Goal: Task Accomplishment & Management: Use online tool/utility

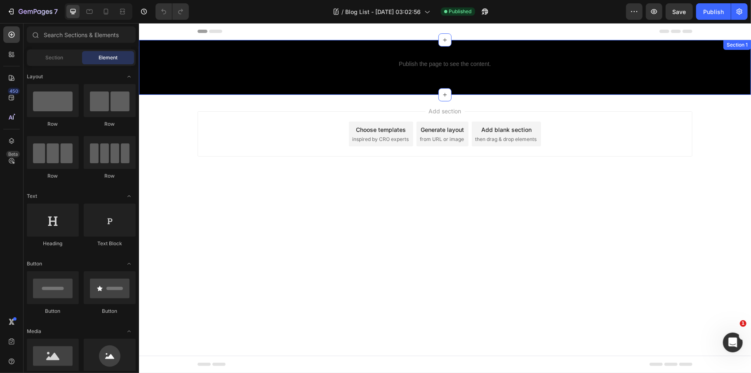
click at [522, 82] on div "Publish the page to see the content. Custom Code Row Section 1" at bounding box center [445, 67] width 612 height 55
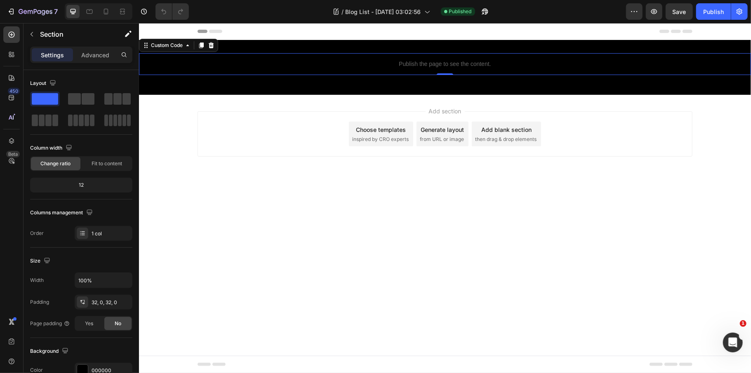
click at [479, 72] on div "Publish the page to see the content." at bounding box center [445, 64] width 612 height 22
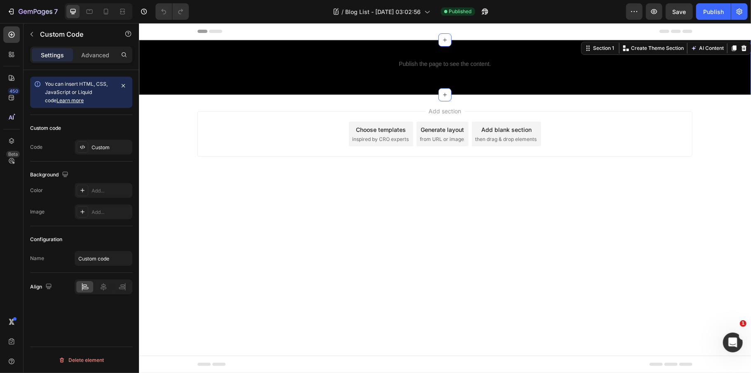
click at [195, 84] on div "Publish the page to see the content. Custom Code Row Section 1 Create Theme Sec…" at bounding box center [445, 67] width 612 height 55
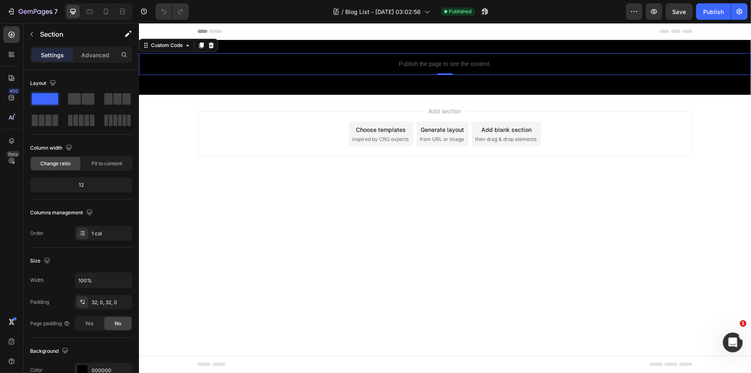
click at [384, 64] on p "Publish the page to see the content." at bounding box center [445, 63] width 612 height 9
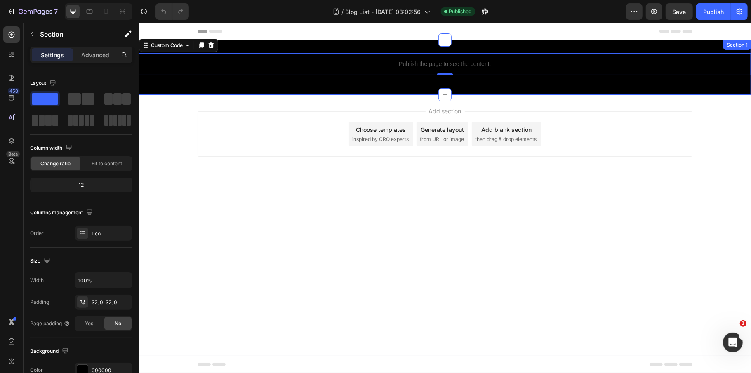
click at [232, 82] on div "Publish the page to see the content. Custom Code 0 Row Section 1" at bounding box center [445, 67] width 612 height 55
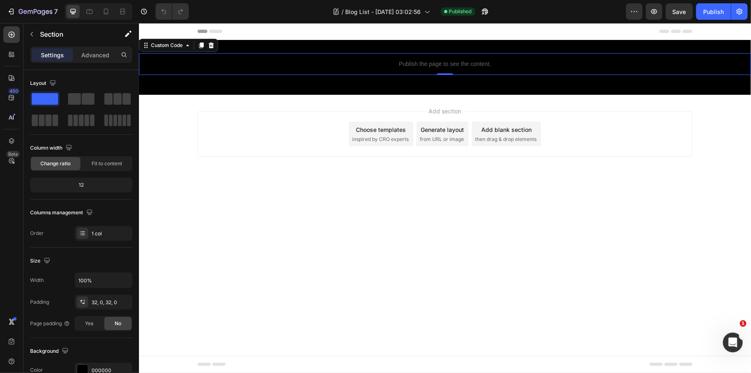
click at [232, 64] on p "Publish the page to see the content." at bounding box center [445, 63] width 612 height 9
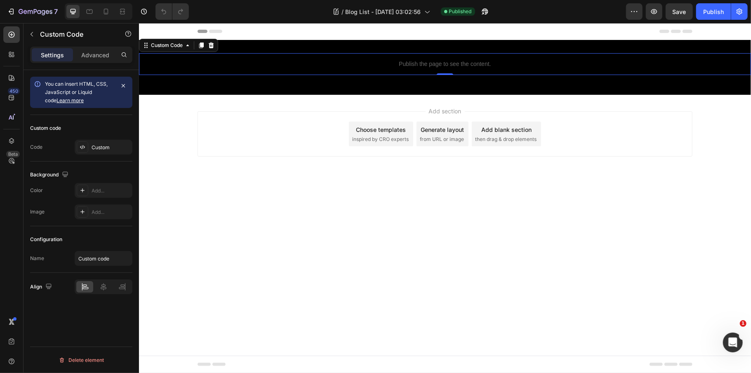
click at [454, 66] on p "Publish the page to see the content." at bounding box center [445, 63] width 612 height 9
click at [104, 149] on div "Custom" at bounding box center [111, 147] width 39 height 7
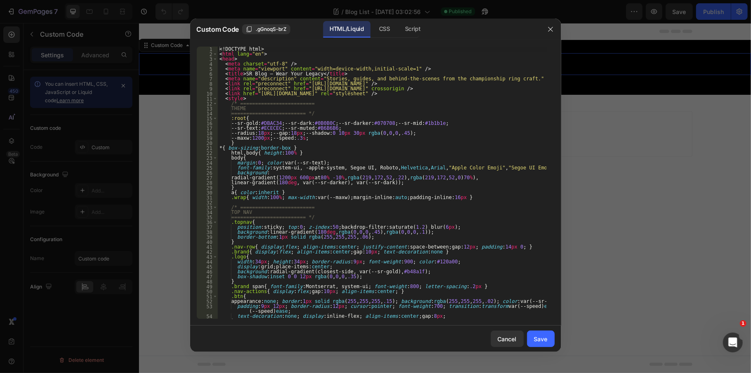
click at [467, 147] on div "<! DOCTYPE html > < html lang = "en" > < head > < meta charset = "utf-8" /> < m…" at bounding box center [382, 188] width 329 height 283
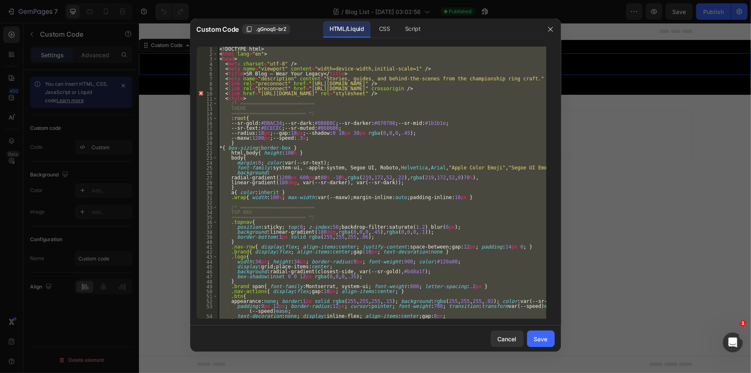
click at [383, 207] on div "<! DOCTYPE html > < html lang = "en" > < head > < meta charset = "utf-8" /> < m…" at bounding box center [382, 183] width 329 height 273
type textarea "/* ========================="
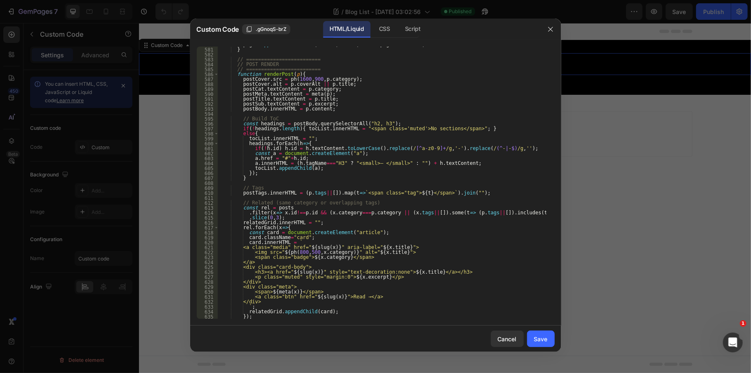
scroll to position [2982, 0]
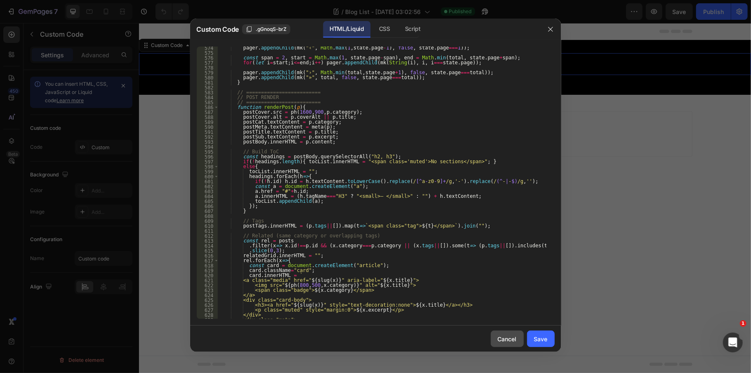
click at [501, 344] on button "Cancel" at bounding box center [507, 339] width 33 height 17
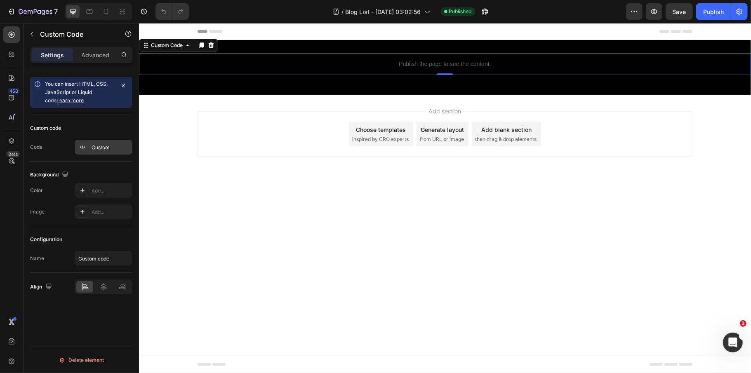
click at [96, 144] on div "Custom" at bounding box center [104, 147] width 58 height 15
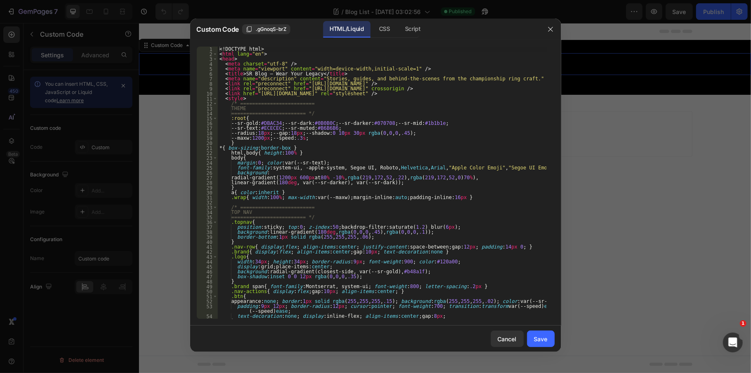
click at [302, 139] on div "<! DOCTYPE html > < html lang = "en" > < head > < meta charset = "utf-8" /> < m…" at bounding box center [382, 188] width 329 height 283
type textarea "</html>"
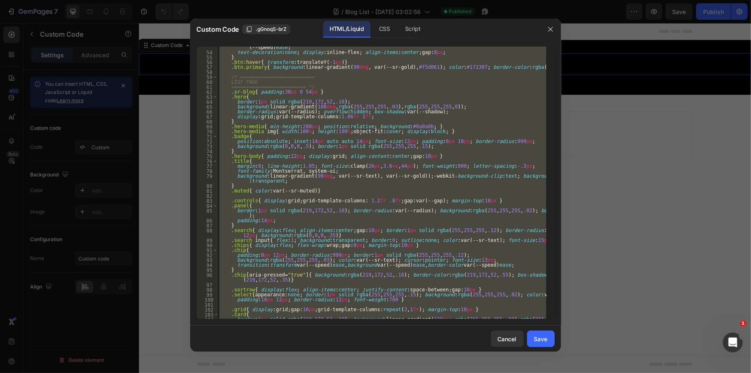
scroll to position [264, 0]
click at [585, 168] on div at bounding box center [375, 186] width 751 height 373
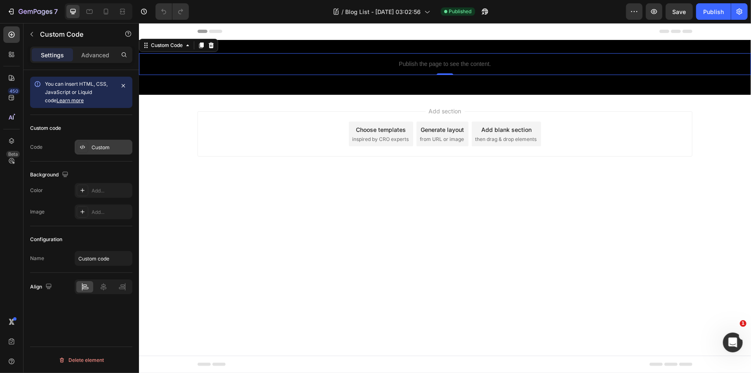
click at [106, 142] on div "Custom" at bounding box center [104, 147] width 58 height 15
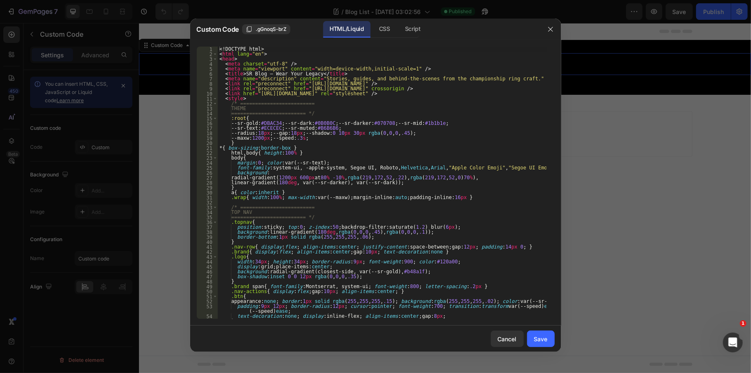
click at [341, 167] on div "<! DOCTYPE html > < html lang = "en" > < head > < meta charset = "utf-8" /> < m…" at bounding box center [382, 188] width 329 height 283
type textarea "</html>"
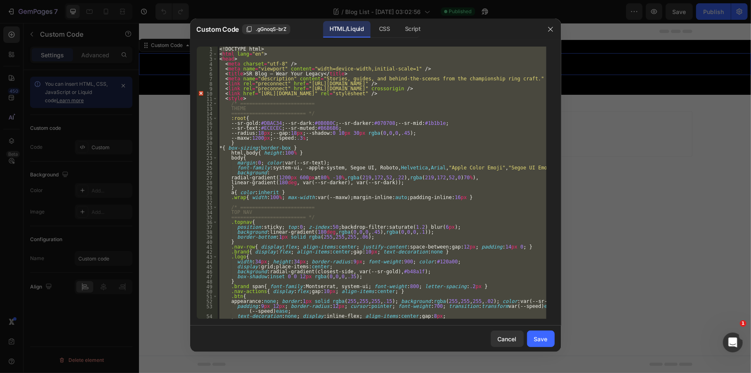
paste textarea
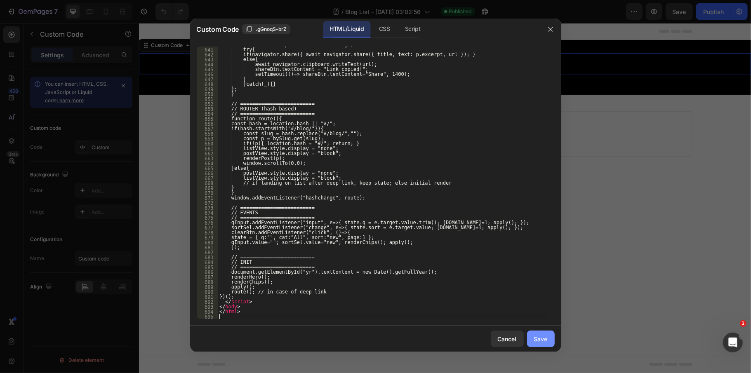
click at [538, 338] on div "Save" at bounding box center [541, 339] width 14 height 9
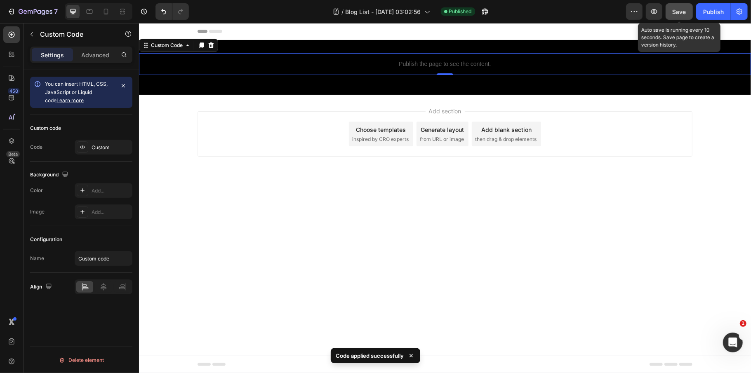
click at [679, 10] on span "Save" at bounding box center [680, 11] width 14 height 7
click at [703, 11] on button "Publish" at bounding box center [713, 11] width 35 height 17
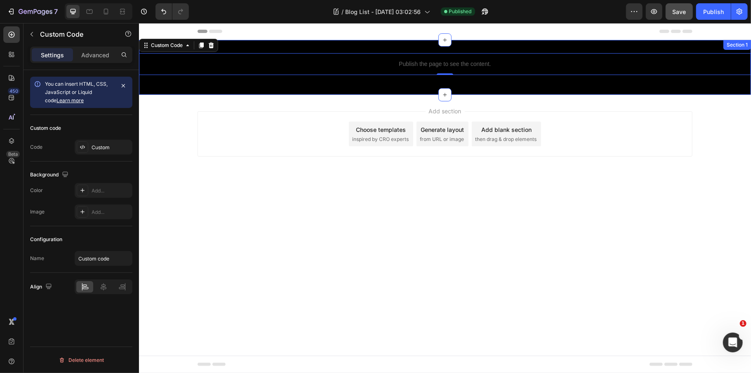
click at [402, 83] on div "Publish the page to see the content. Custom Code 0 Row Section 1" at bounding box center [445, 67] width 612 height 55
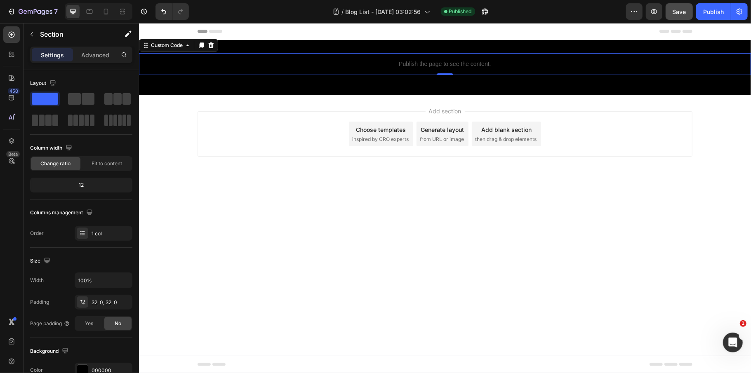
click at [347, 61] on p "Publish the page to see the content." at bounding box center [445, 63] width 612 height 9
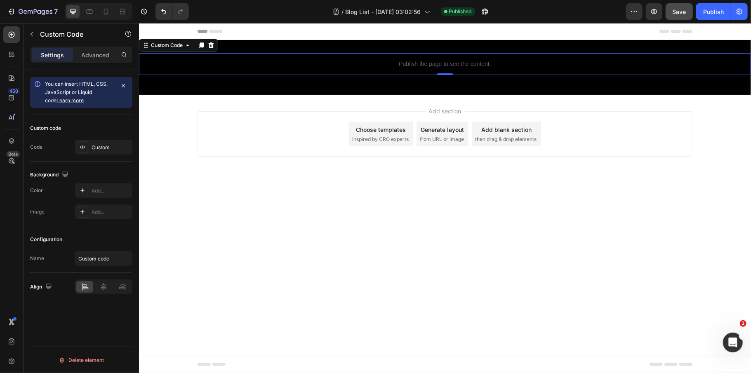
click at [102, 158] on div "Custom code Code Custom" at bounding box center [81, 138] width 102 height 47
click at [102, 150] on div "Custom" at bounding box center [111, 147] width 39 height 7
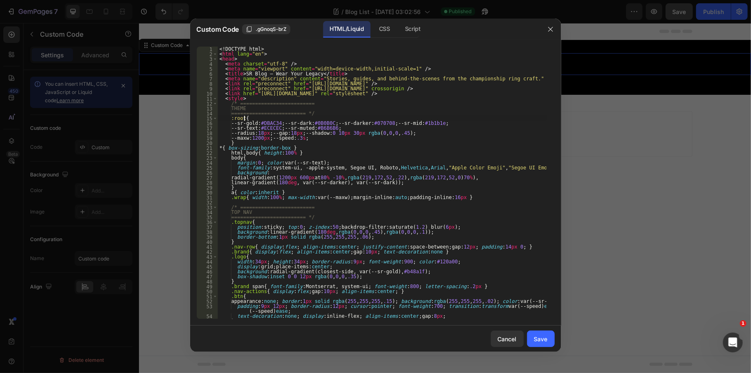
click at [266, 121] on div "<! DOCTYPE html > < html lang = "en" > < head > < meta charset = "utf-8" /> < m…" at bounding box center [382, 188] width 329 height 283
type textarea "</html>"
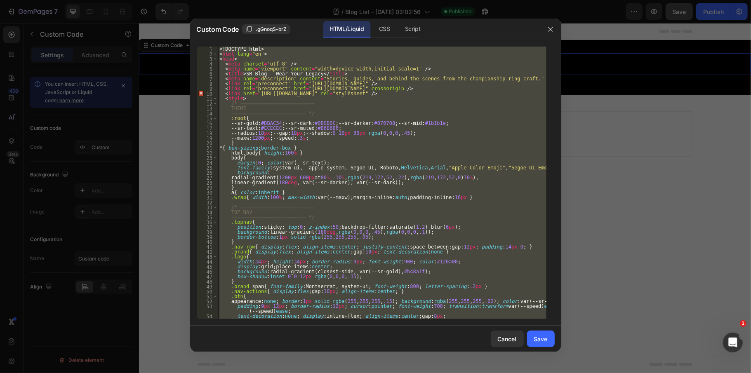
paste textarea
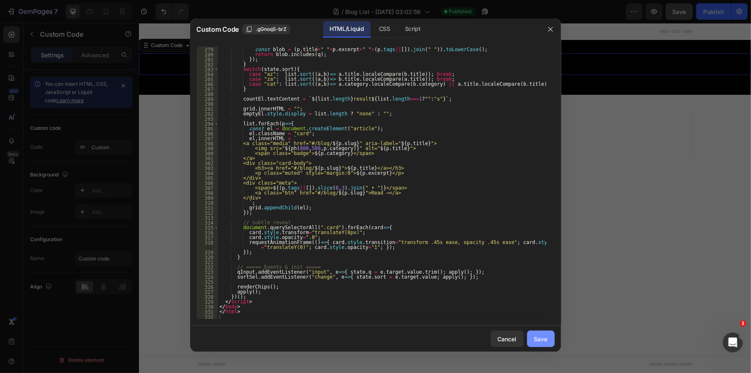
click at [538, 342] on div "Save" at bounding box center [541, 339] width 14 height 9
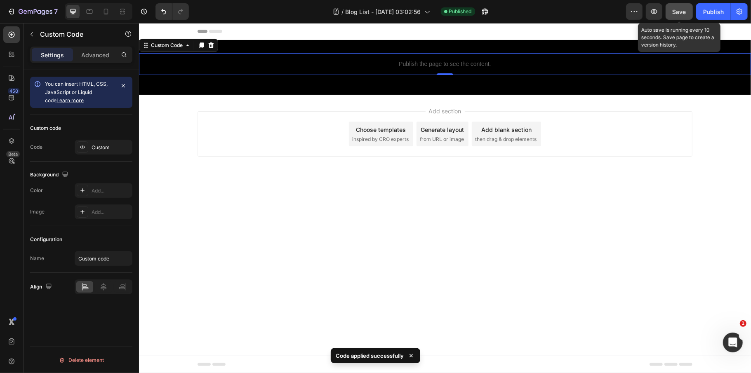
drag, startPoint x: 682, startPoint y: 15, endPoint x: 712, endPoint y: 15, distance: 29.3
click at [682, 15] on div "Save" at bounding box center [680, 11] width 14 height 9
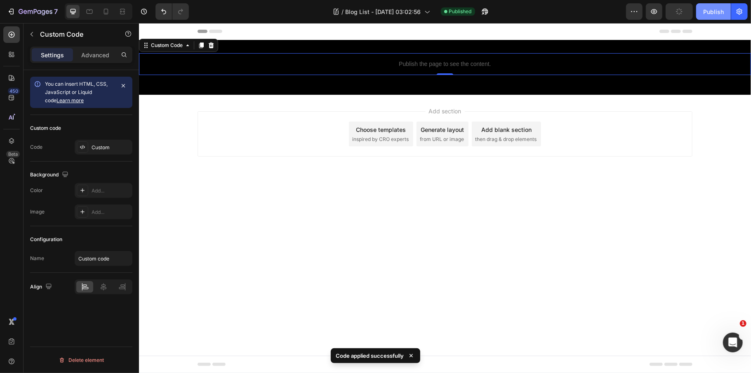
click at [712, 15] on div "Publish" at bounding box center [714, 11] width 21 height 9
click at [322, 60] on p "Publish the page to see the content." at bounding box center [445, 63] width 612 height 9
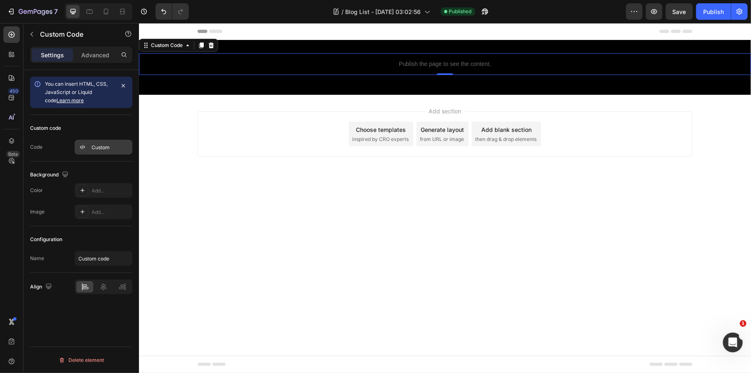
click at [123, 141] on div "Custom" at bounding box center [104, 147] width 58 height 15
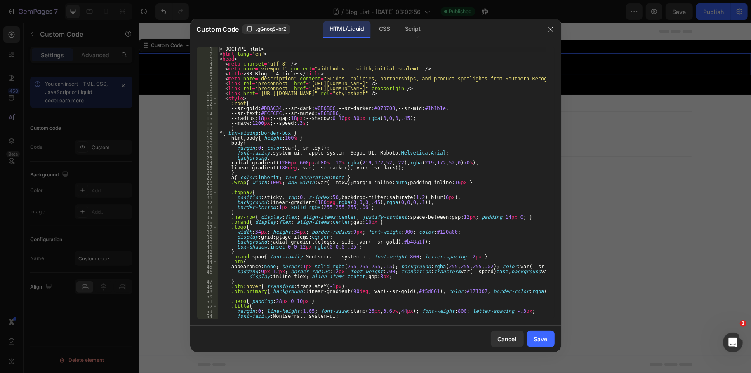
click at [307, 164] on div "<! DOCTYPE html > < html lang = "en" > < head > < meta charset = "utf-8" /> < m…" at bounding box center [382, 191] width 329 height 288
type textarea "</html>"
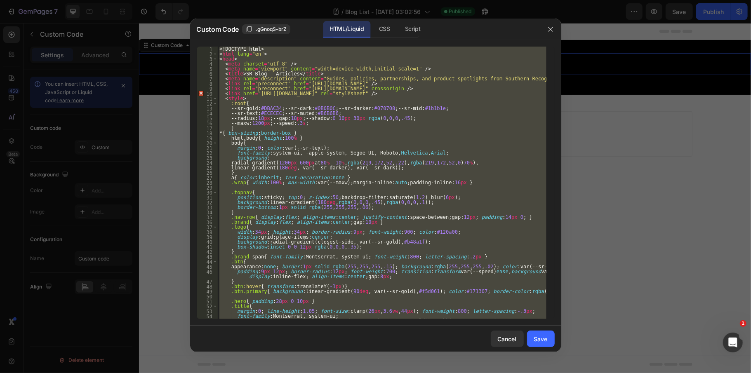
paste textarea
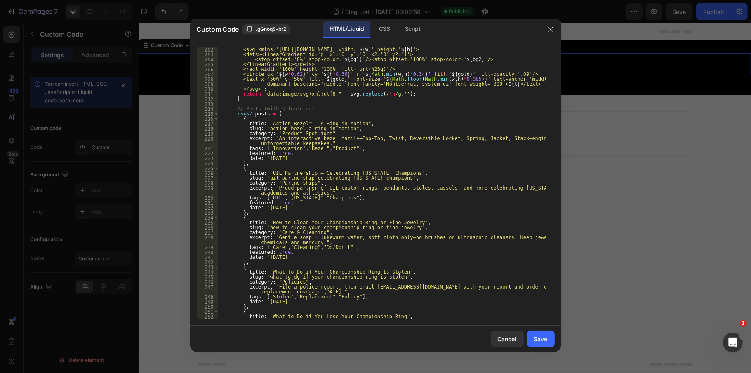
scroll to position [1006, 0]
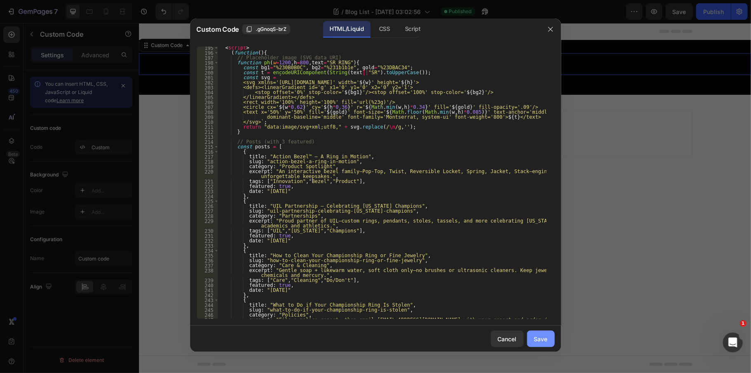
click at [547, 344] on button "Save" at bounding box center [541, 339] width 28 height 17
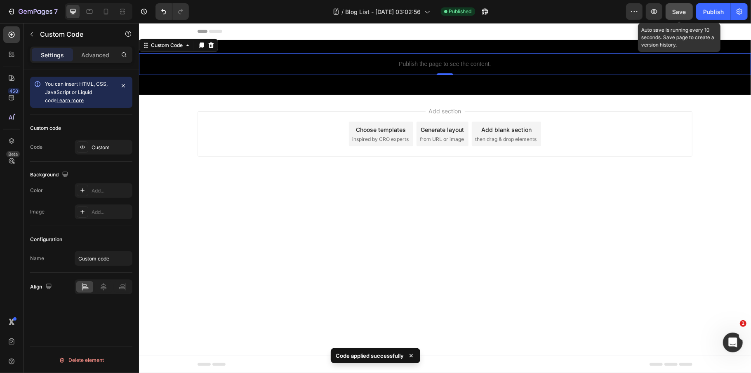
click at [672, 6] on button "Save" at bounding box center [679, 11] width 27 height 17
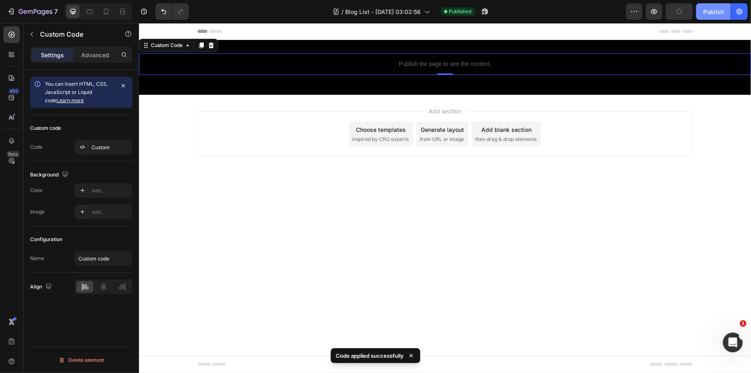
click at [715, 15] on div "Publish" at bounding box center [714, 11] width 21 height 9
click at [89, 57] on p "Advanced" at bounding box center [95, 55] width 28 height 9
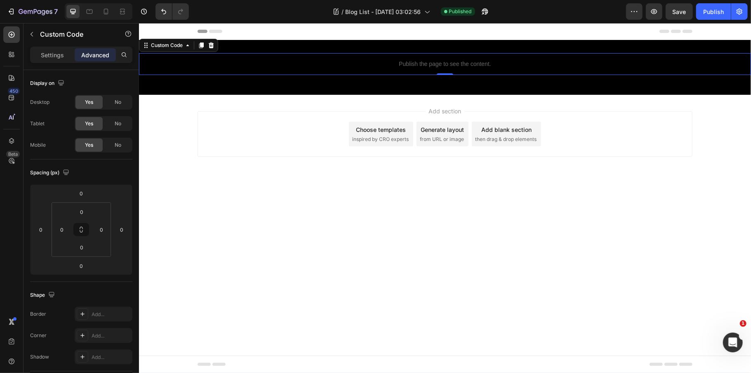
click at [269, 55] on div "Publish the page to see the content." at bounding box center [445, 64] width 612 height 22
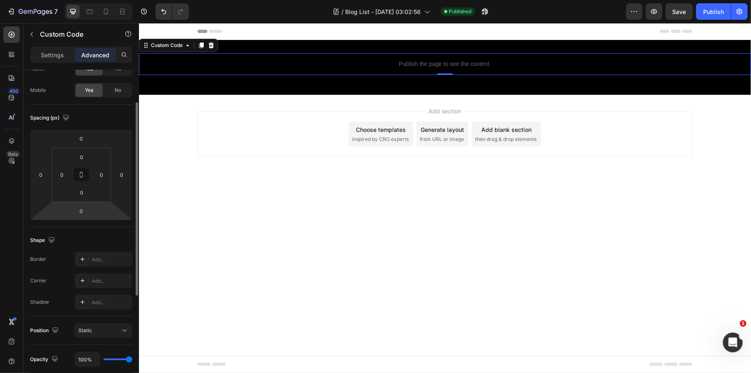
scroll to position [0, 0]
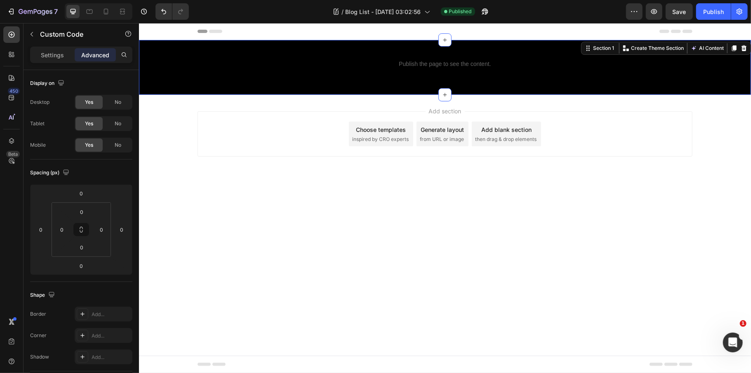
click at [362, 82] on div "Publish the page to see the content. Custom Code Row Section 1 Create Theme Sec…" at bounding box center [445, 67] width 612 height 55
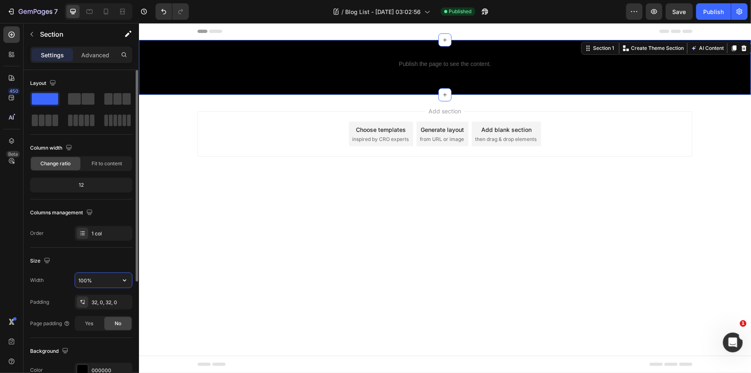
click at [97, 282] on input "100%" at bounding box center [103, 280] width 57 height 15
click at [121, 282] on icon "button" at bounding box center [124, 280] width 8 height 8
click at [108, 317] on span "1200px" at bounding box center [116, 317] width 17 height 7
type input "1200"
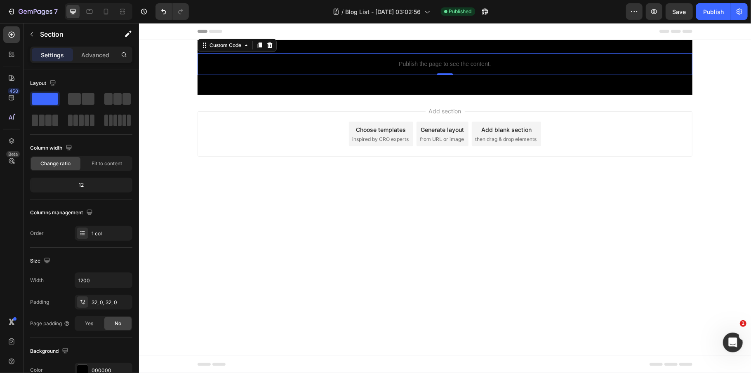
click at [291, 63] on p "Publish the page to see the content." at bounding box center [444, 63] width 495 height 9
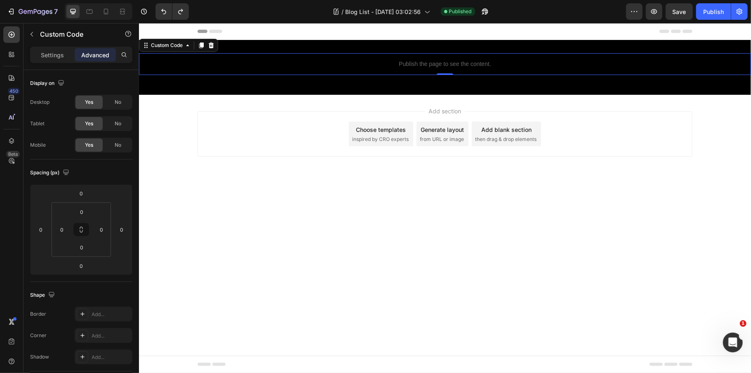
click at [360, 68] on p "Publish the page to see the content." at bounding box center [445, 63] width 612 height 9
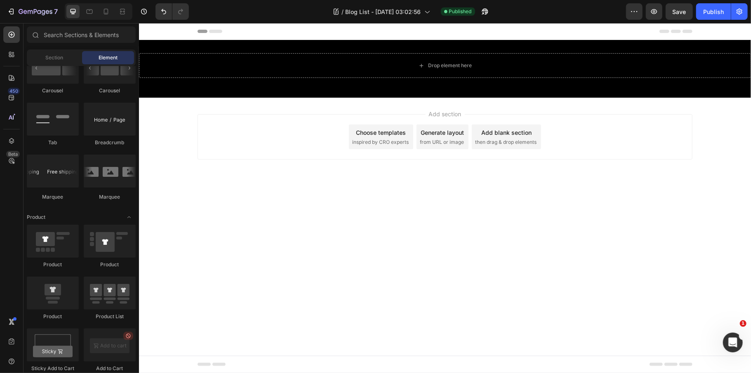
scroll to position [2141, 0]
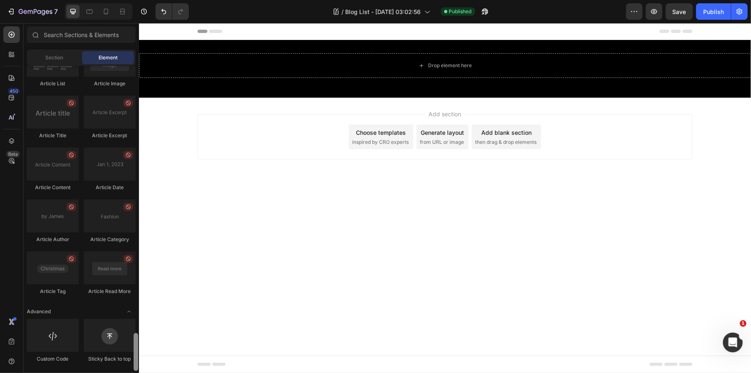
drag, startPoint x: 137, startPoint y: 205, endPoint x: 131, endPoint y: 372, distance: 166.8
click at [131, 372] on div "Sections(18) Elements(83) Section Element Hero Section Product Detail Brands Tr…" at bounding box center [82, 198] width 116 height 350
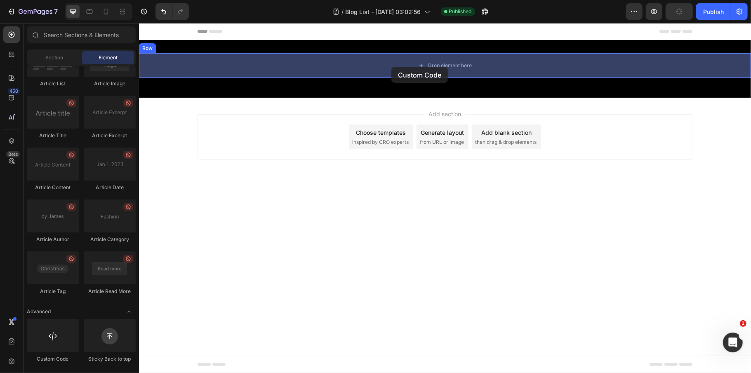
drag, startPoint x: 200, startPoint y: 365, endPoint x: 391, endPoint y: 66, distance: 354.2
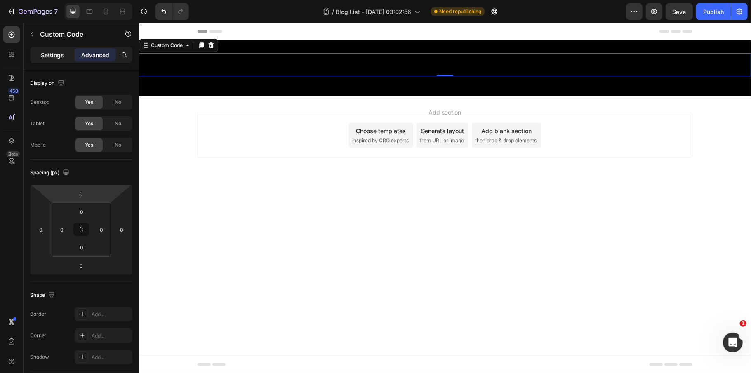
click at [61, 51] on p "Settings" at bounding box center [52, 55] width 23 height 9
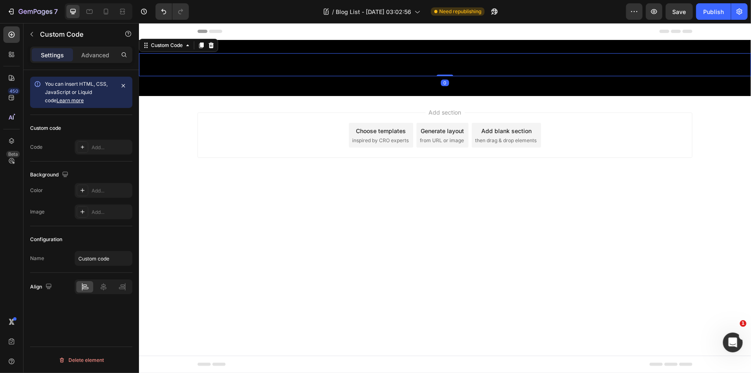
click at [263, 62] on span "Custom code" at bounding box center [445, 64] width 612 height 10
click at [449, 63] on span "Custom code" at bounding box center [445, 64] width 612 height 10
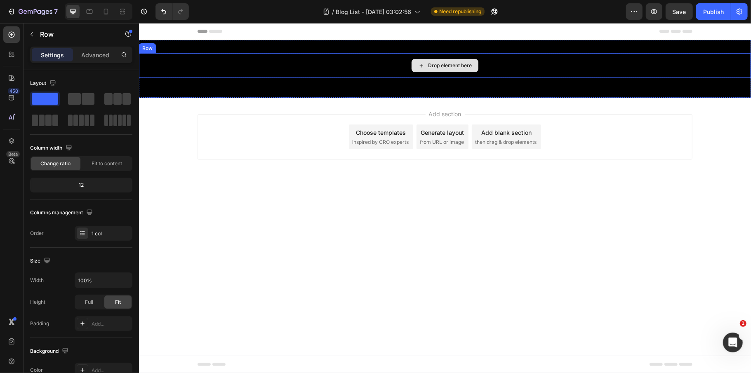
click at [276, 60] on div "Drop element here" at bounding box center [445, 65] width 612 height 25
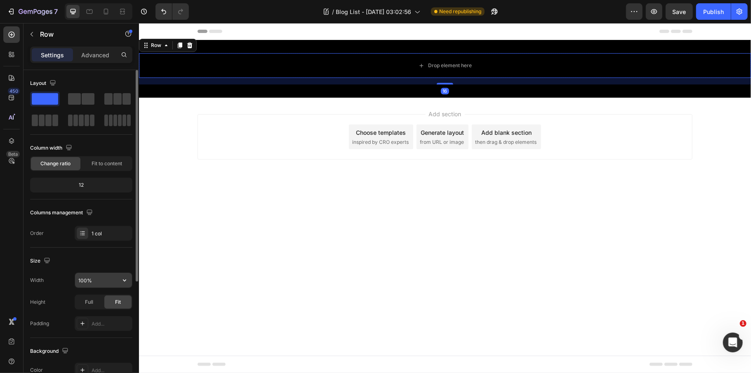
click at [102, 280] on input "100%" at bounding box center [103, 280] width 57 height 15
click at [126, 280] on icon "button" at bounding box center [124, 280] width 8 height 8
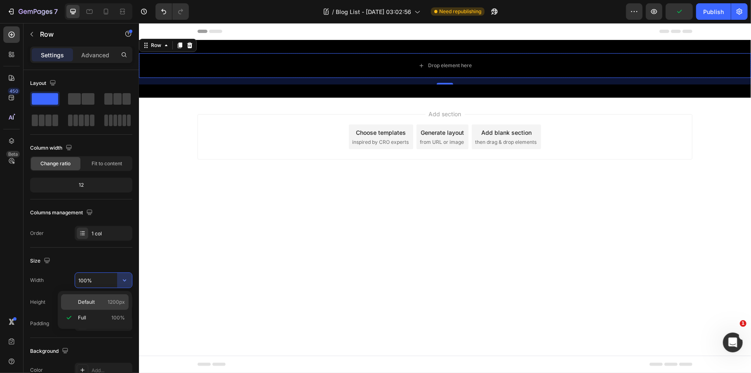
click at [108, 305] on span "1200px" at bounding box center [116, 302] width 17 height 7
type input "1200"
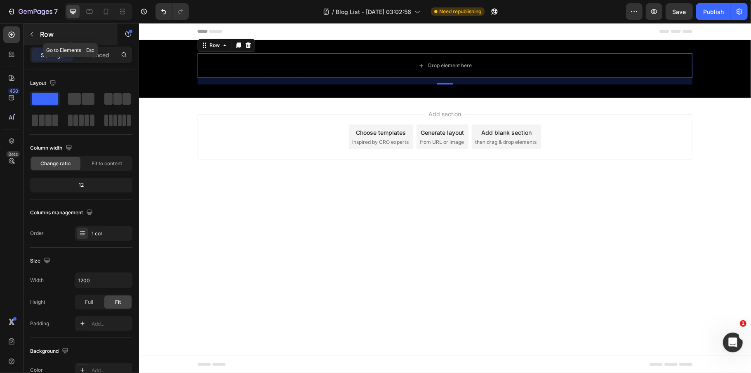
click at [43, 38] on p "Row" at bounding box center [75, 34] width 70 height 10
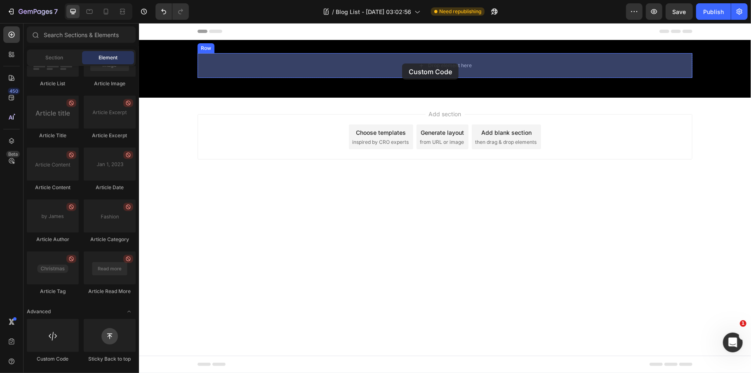
drag, startPoint x: 202, startPoint y: 352, endPoint x: 402, endPoint y: 63, distance: 351.4
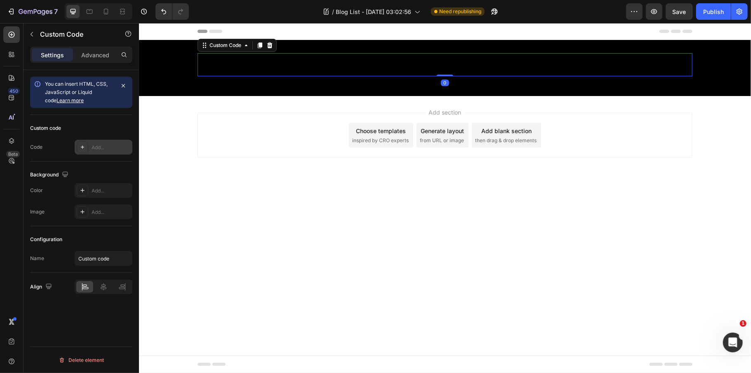
click at [106, 144] on div "Add..." at bounding box center [111, 147] width 39 height 7
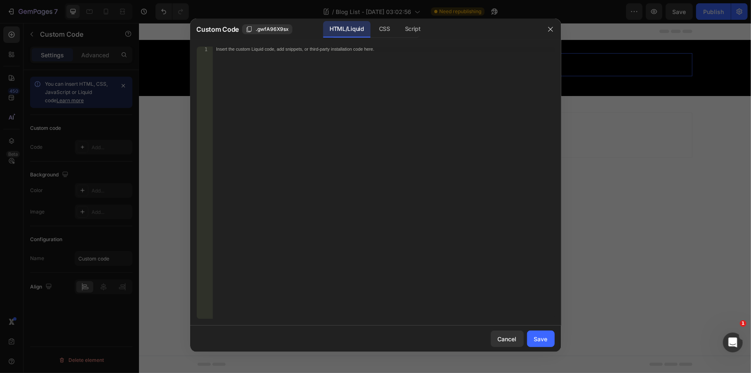
click at [423, 133] on div "Insert the custom Liquid code, add snippets, or third-party installation code h…" at bounding box center [384, 188] width 342 height 283
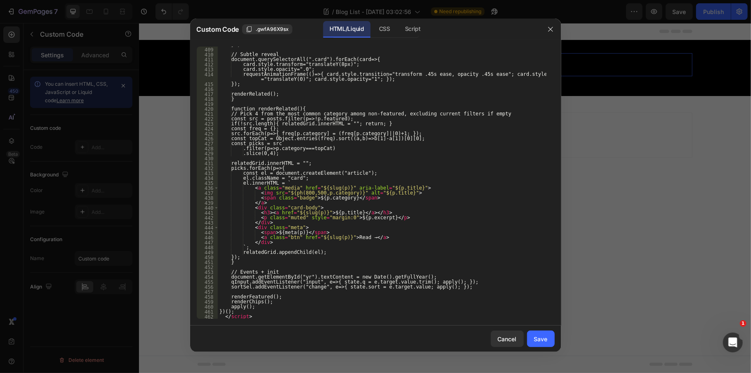
scroll to position [2113, 0]
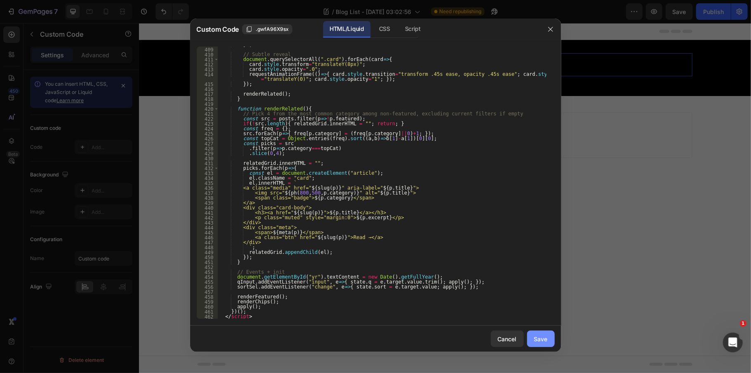
click at [534, 333] on button "Save" at bounding box center [541, 339] width 28 height 17
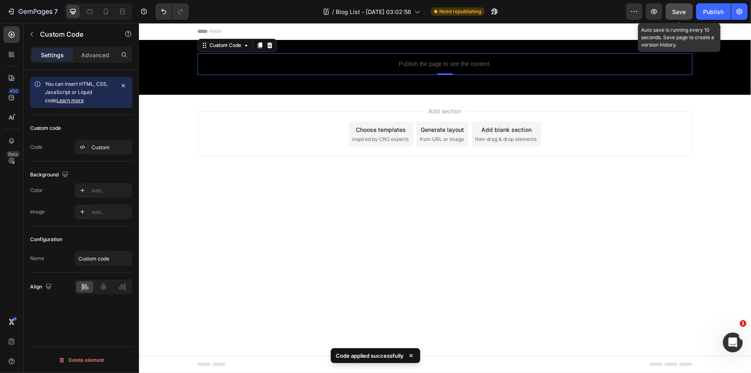
click at [682, 11] on span "Save" at bounding box center [680, 11] width 14 height 7
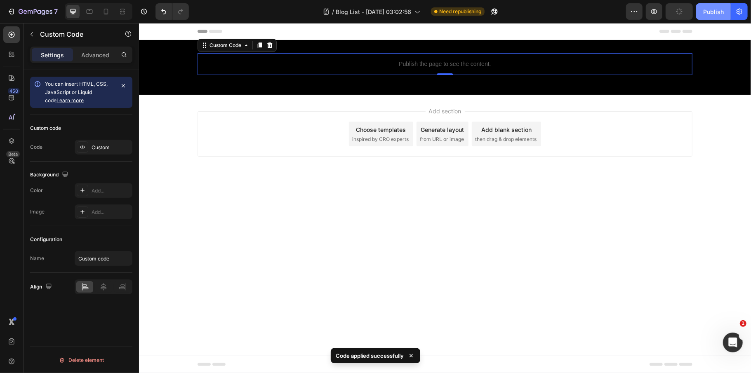
click at [704, 10] on div "Publish" at bounding box center [714, 11] width 21 height 9
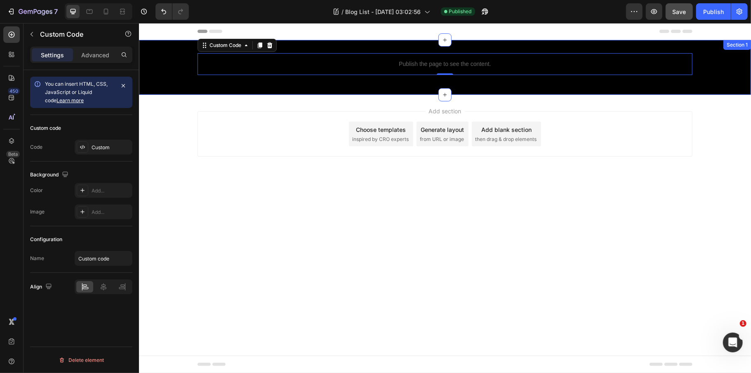
click at [248, 76] on div "Publish the page to see the content. Custom Code 0 Row" at bounding box center [445, 67] width 612 height 28
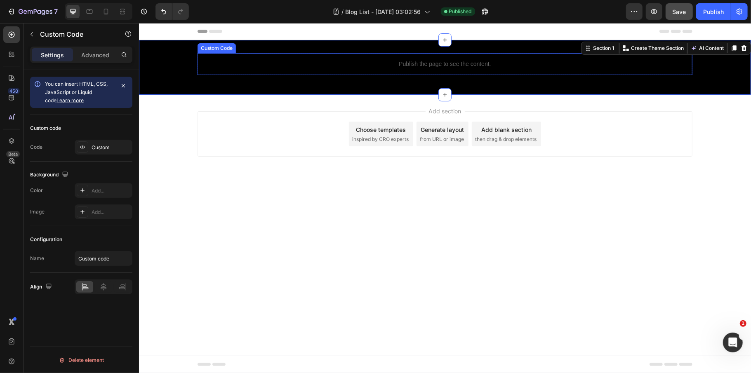
click at [304, 63] on p "Publish the page to see the content." at bounding box center [444, 63] width 495 height 9
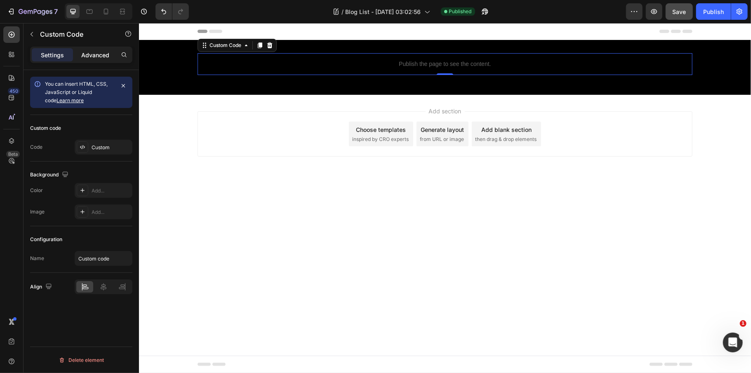
click at [86, 55] on p "Advanced" at bounding box center [95, 55] width 28 height 9
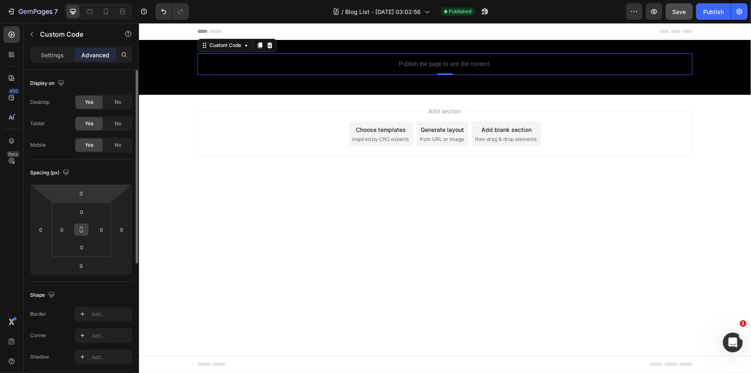
scroll to position [110, 0]
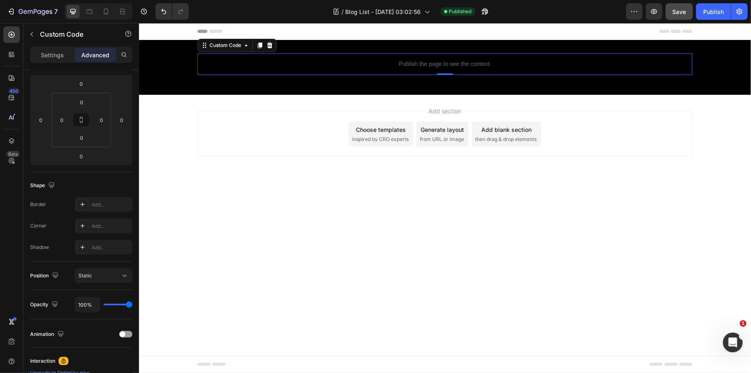
click at [246, 63] on p "Publish the page to see the content." at bounding box center [444, 63] width 495 height 9
click at [273, 47] on div at bounding box center [269, 45] width 10 height 10
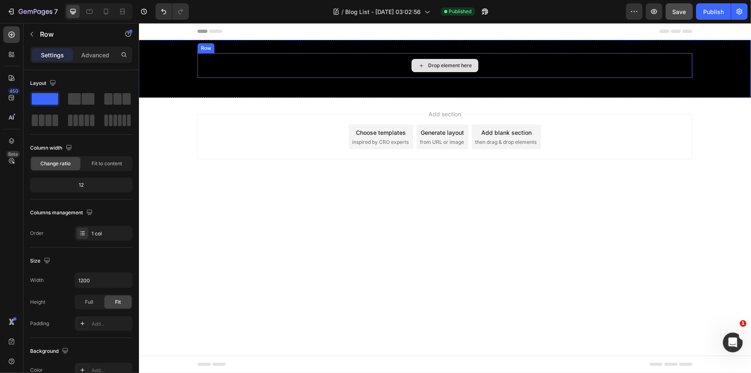
click at [260, 66] on div "Drop element here" at bounding box center [444, 65] width 495 height 25
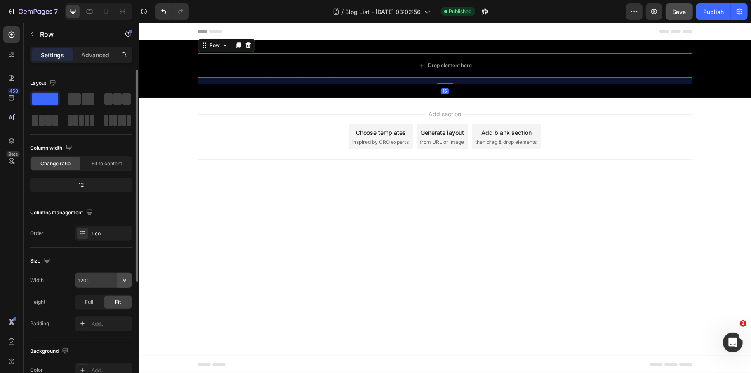
click at [128, 285] on icon "button" at bounding box center [124, 280] width 8 height 8
click at [102, 279] on input "1200" at bounding box center [103, 280] width 57 height 15
click at [120, 282] on icon "button" at bounding box center [124, 280] width 8 height 8
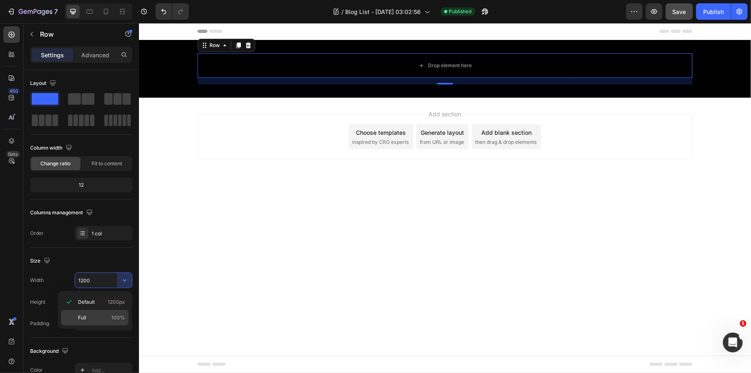
drag, startPoint x: 88, startPoint y: 315, endPoint x: 5, endPoint y: 273, distance: 92.6
click at [88, 315] on p "Full 100%" at bounding box center [101, 317] width 47 height 7
type input "100%"
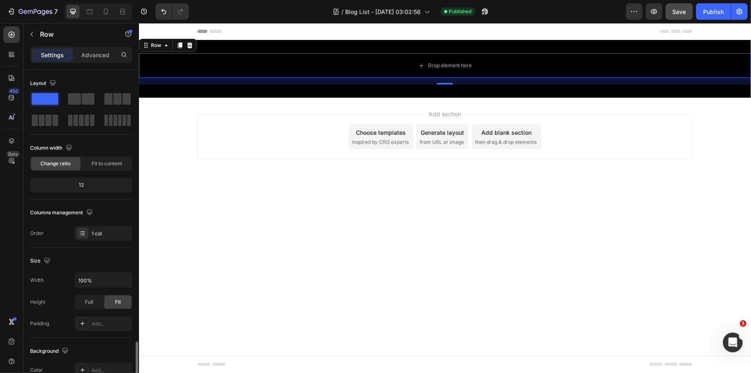
scroll to position [165, 0]
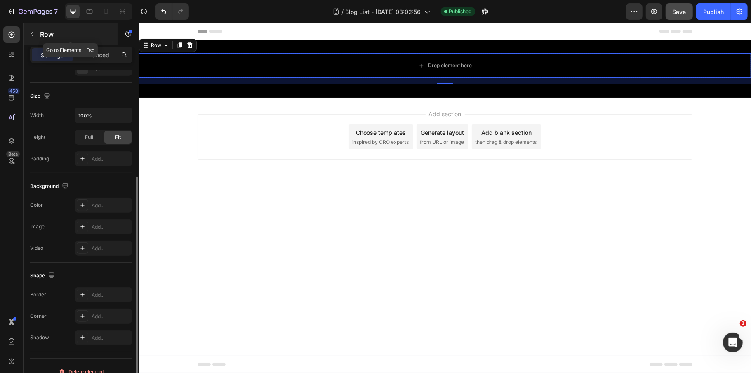
click at [33, 25] on div "Row" at bounding box center [71, 34] width 94 height 21
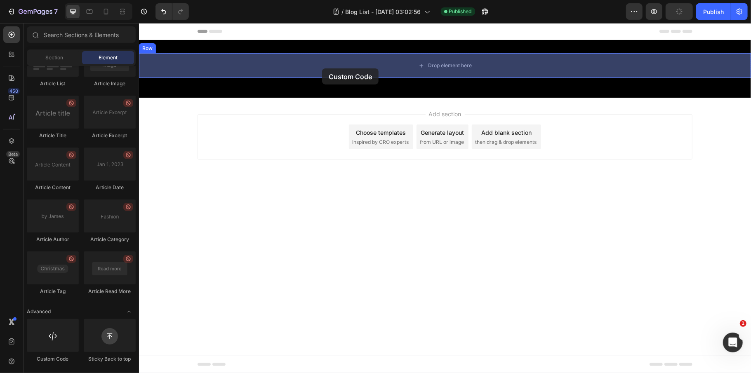
drag, startPoint x: 193, startPoint y: 364, endPoint x: 322, endPoint y: 68, distance: 323.0
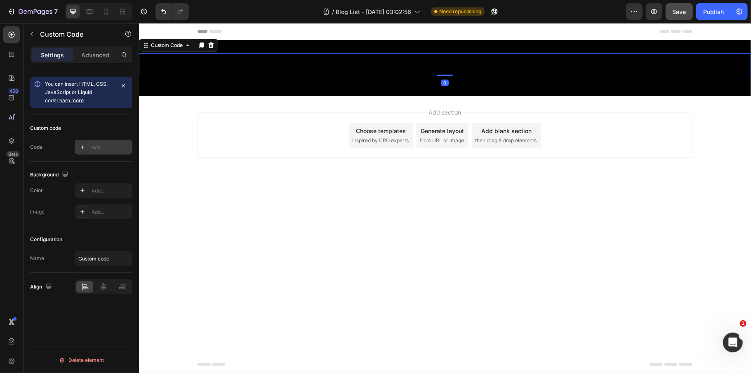
click at [110, 151] on div "Add..." at bounding box center [111, 147] width 39 height 7
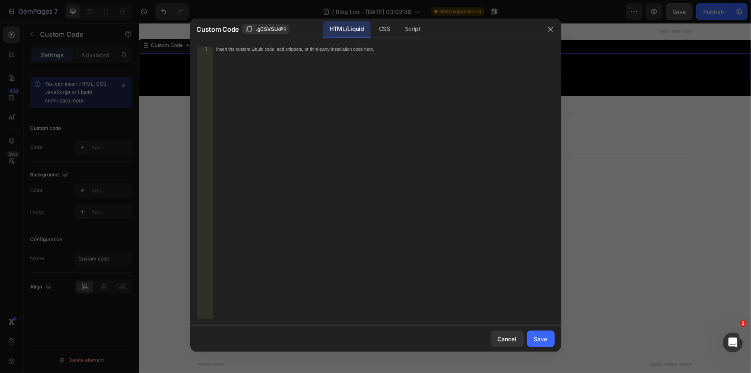
click at [333, 157] on div "Insert the custom Liquid code, add snippets, or third-party installation code h…" at bounding box center [384, 188] width 342 height 283
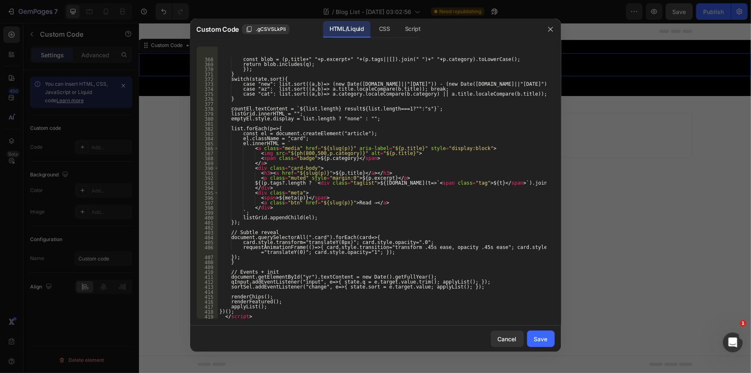
scroll to position [1940, 0]
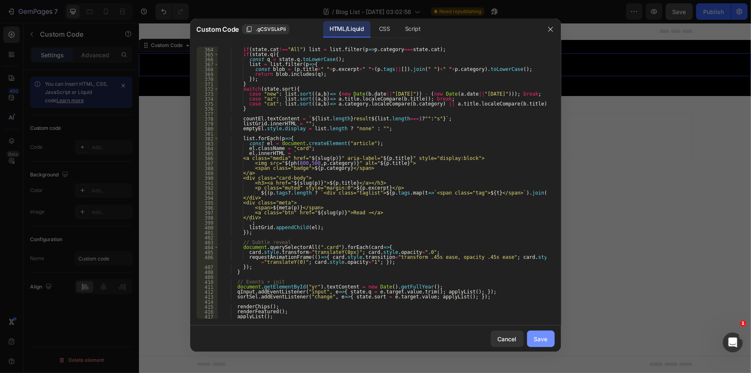
click at [536, 336] on div "Save" at bounding box center [541, 339] width 14 height 9
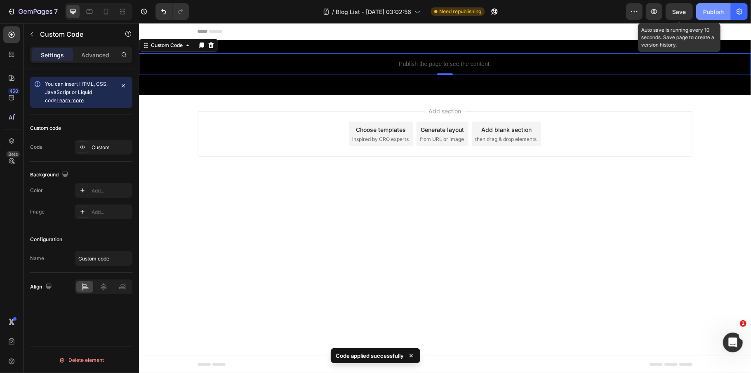
drag, startPoint x: 673, startPoint y: 12, endPoint x: 697, endPoint y: 12, distance: 24.8
click at [673, 12] on span "Save" at bounding box center [680, 11] width 14 height 7
click at [699, 12] on button "Publish" at bounding box center [713, 11] width 35 height 17
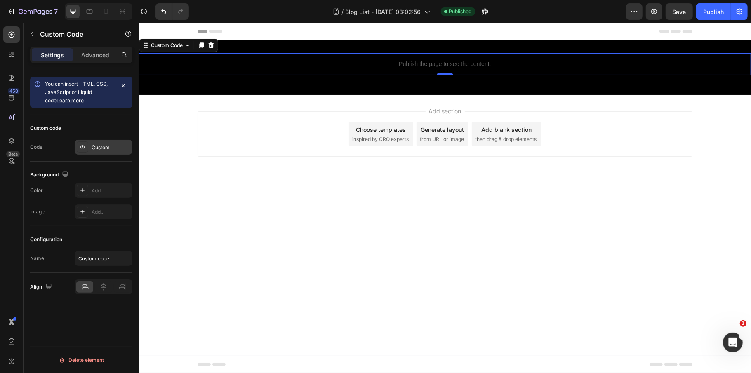
click at [108, 146] on div "Custom" at bounding box center [111, 147] width 39 height 7
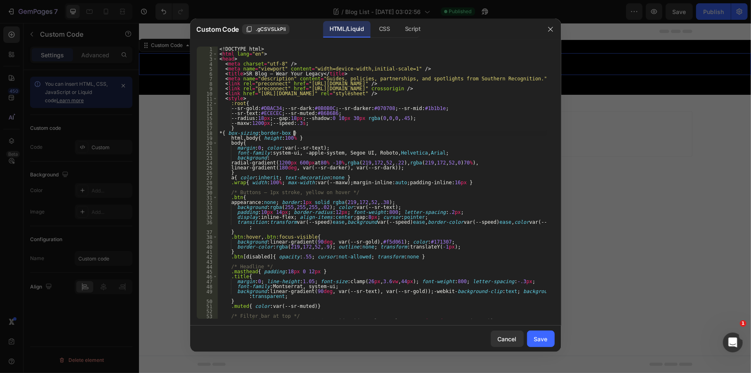
click at [364, 133] on div "<! DOCTYPE html > < html lang = "en" > < head > < meta charset = "utf-8" /> < m…" at bounding box center [382, 188] width 329 height 283
type textarea "</html>"
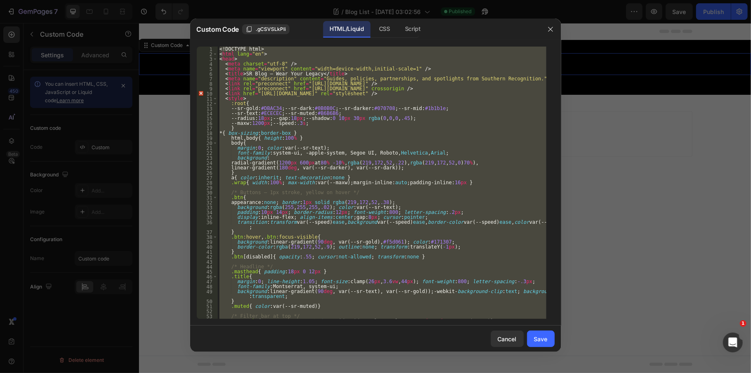
paste textarea
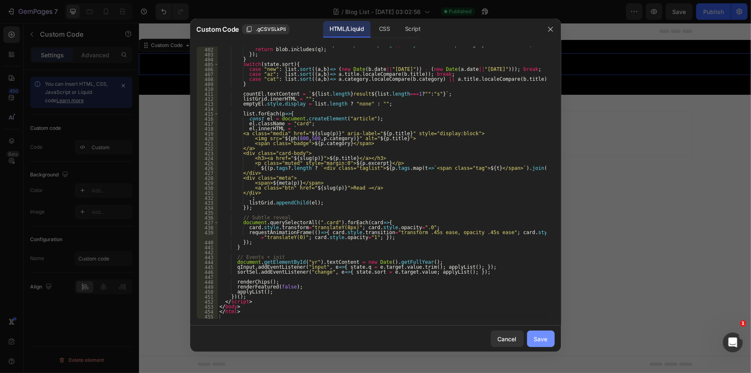
click at [542, 345] on button "Save" at bounding box center [541, 339] width 28 height 17
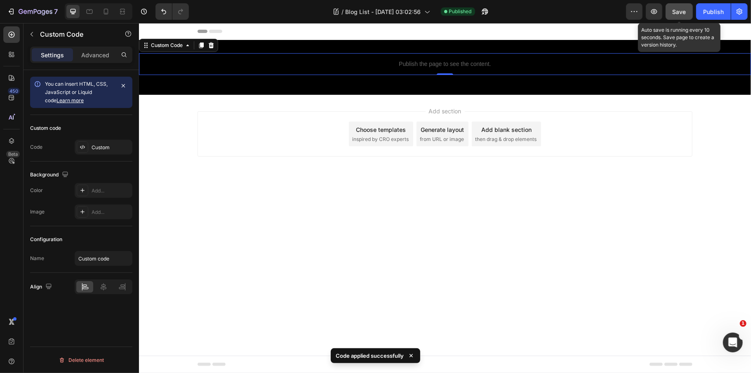
click at [681, 10] on span "Save" at bounding box center [680, 11] width 14 height 7
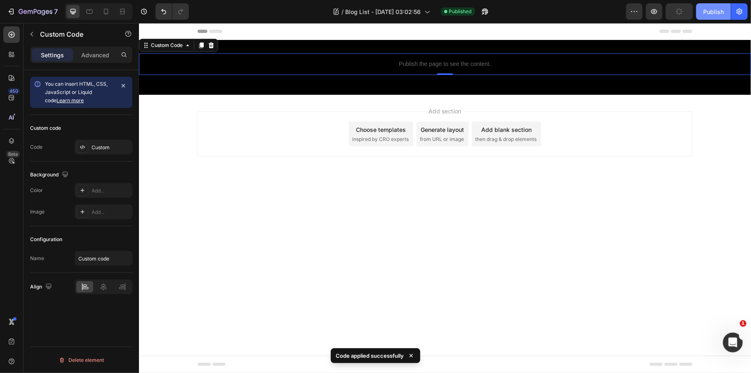
click at [713, 15] on div "Publish" at bounding box center [714, 11] width 21 height 9
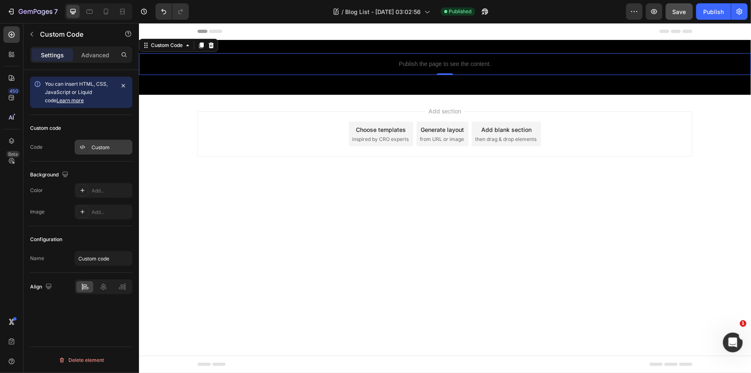
click at [95, 144] on div "Custom" at bounding box center [104, 147] width 58 height 15
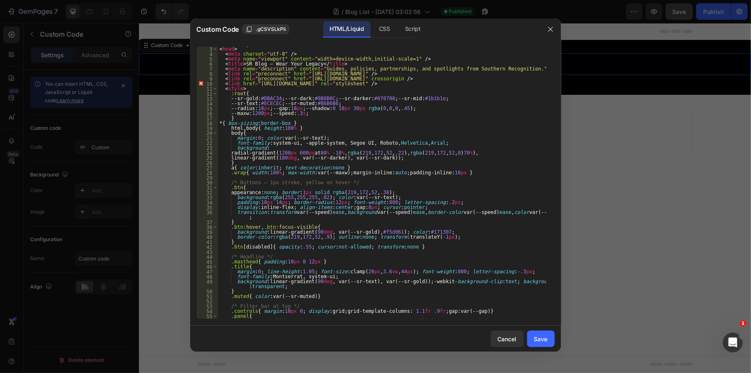
scroll to position [2, 0]
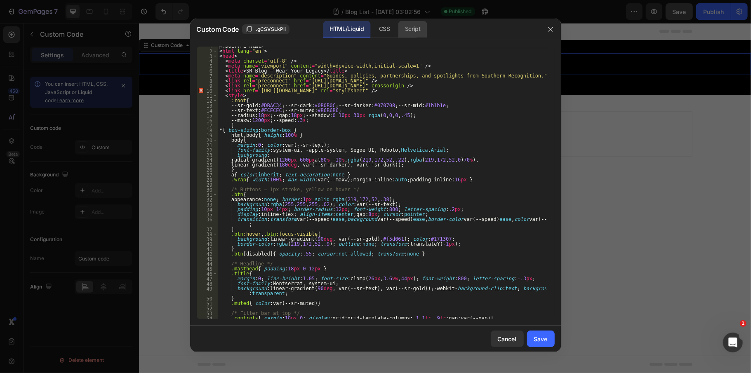
click at [410, 21] on div "Script" at bounding box center [413, 29] width 29 height 17
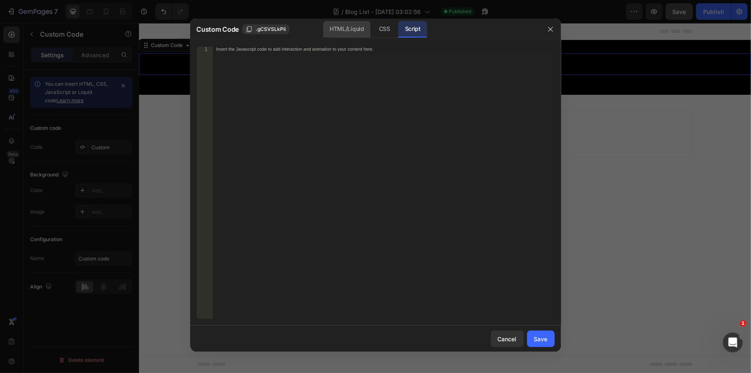
click at [373, 34] on div "HTML/Liquid" at bounding box center [385, 29] width 24 height 17
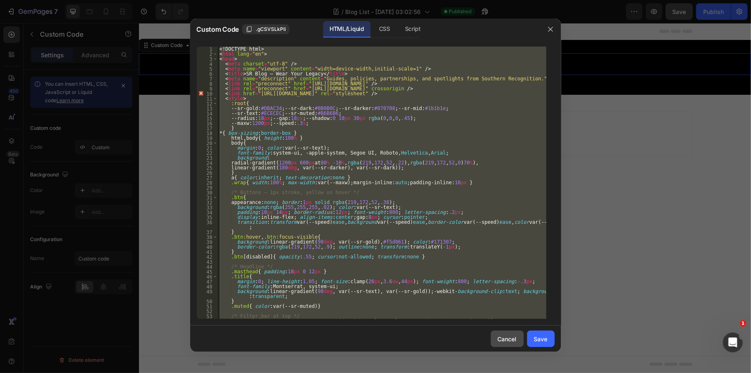
click at [510, 335] on div "Cancel" at bounding box center [507, 339] width 19 height 9
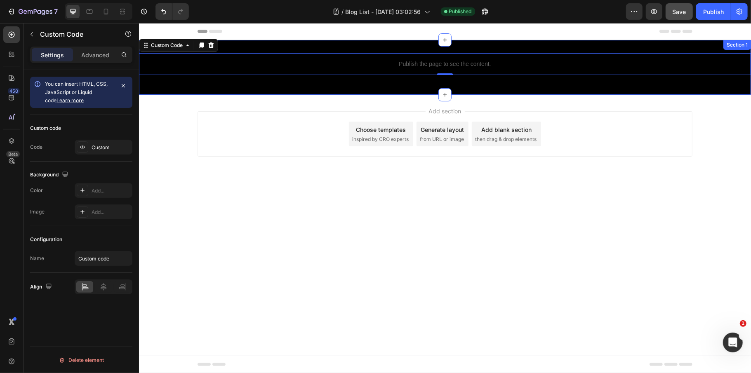
click at [234, 89] on div "Publish the page to see the content. Custom Code 0 Row Section 1" at bounding box center [445, 67] width 612 height 55
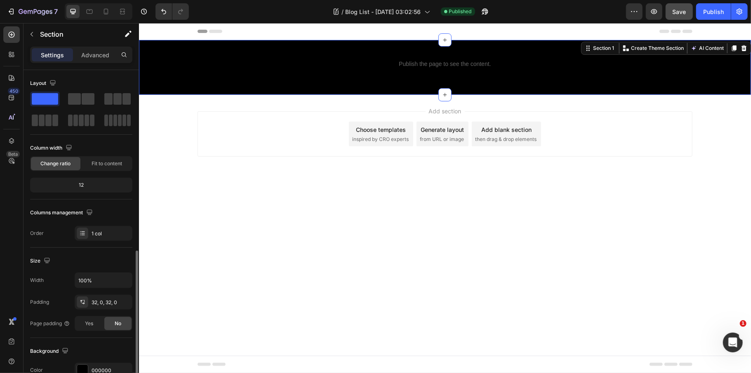
scroll to position [165, 0]
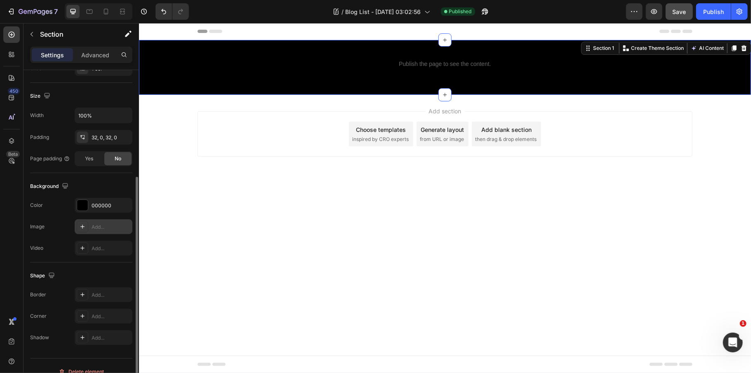
click at [103, 229] on div "Add..." at bounding box center [111, 227] width 39 height 7
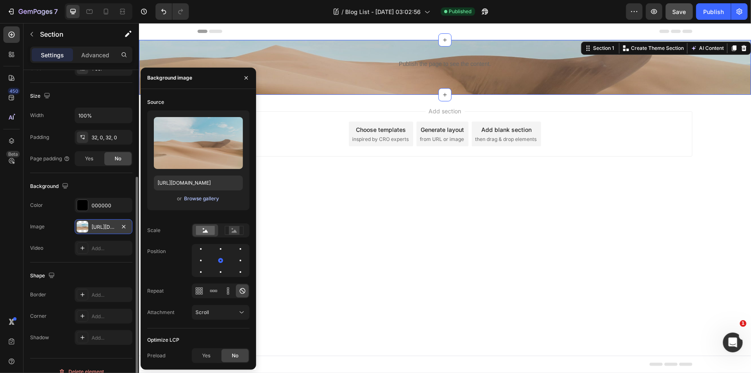
click at [198, 197] on div "Browse gallery" at bounding box center [201, 198] width 35 height 7
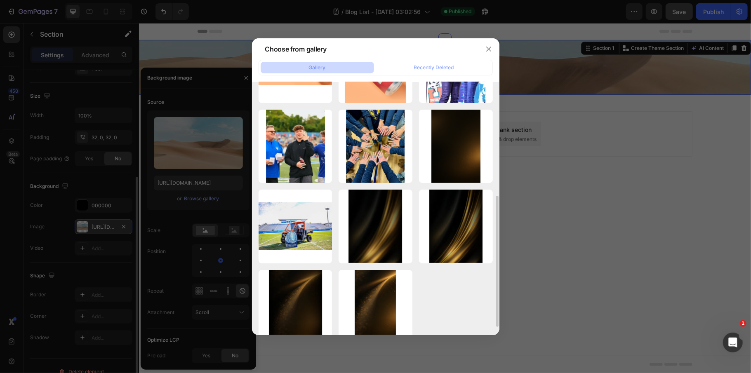
scroll to position [235, 0]
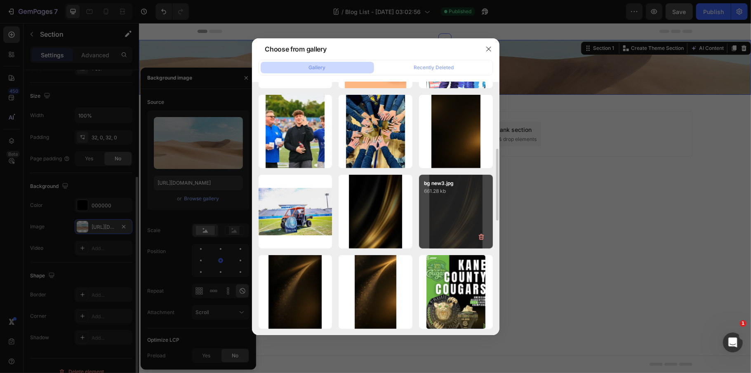
click at [455, 228] on div "bg new3.jpg 661.28 kb" at bounding box center [456, 212] width 74 height 74
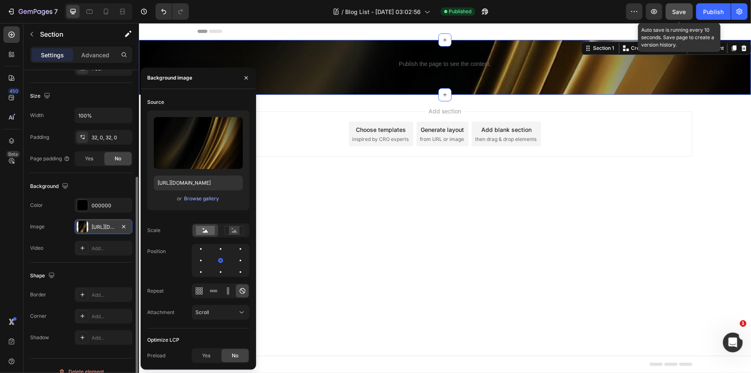
click at [679, 14] on span "Save" at bounding box center [680, 11] width 14 height 7
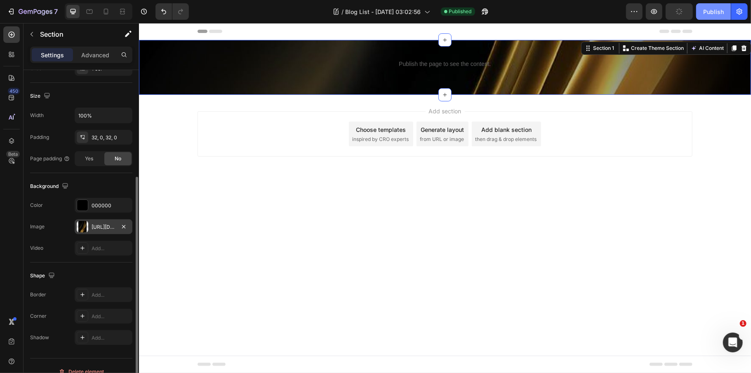
click at [707, 14] on div "Publish" at bounding box center [714, 11] width 21 height 9
click at [109, 232] on div "[URL][DOMAIN_NAME]" at bounding box center [104, 227] width 58 height 15
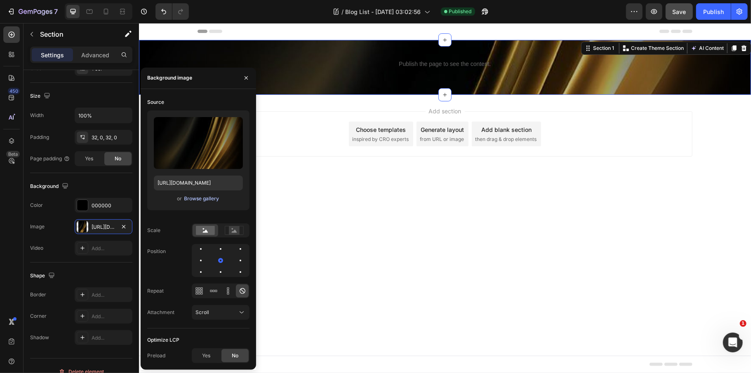
click at [192, 198] on div "Browse gallery" at bounding box center [201, 198] width 35 height 7
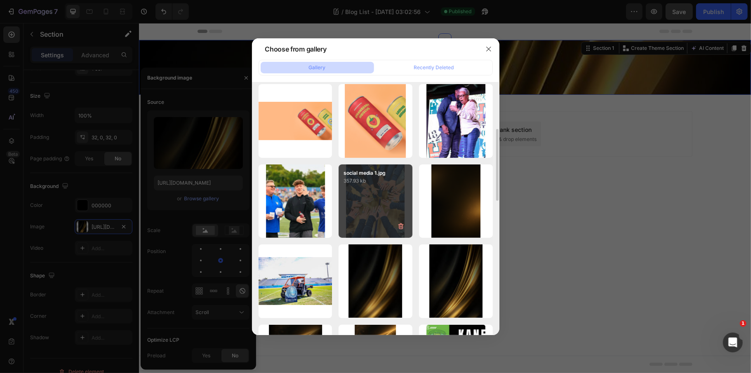
scroll to position [330, 0]
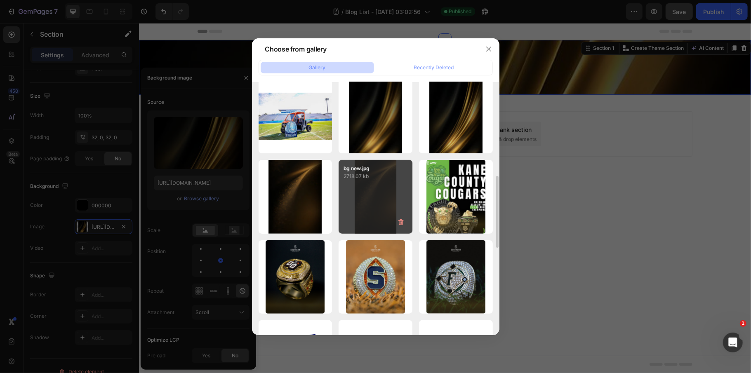
click at [375, 199] on div "bg new.jpg 2718.07 kb" at bounding box center [376, 197] width 74 height 74
type input "[URL][DOMAIN_NAME]"
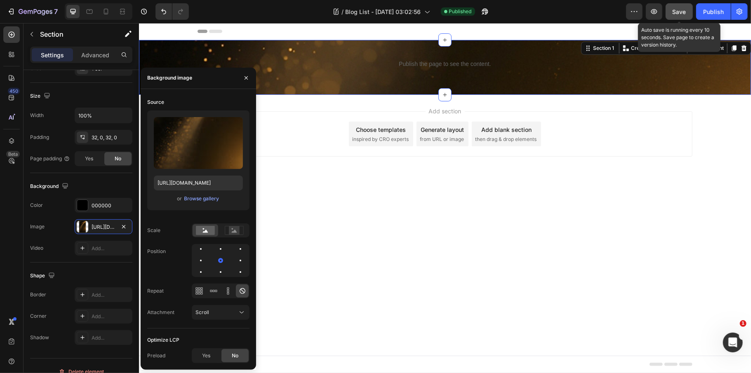
click at [684, 10] on span "Save" at bounding box center [680, 11] width 14 height 7
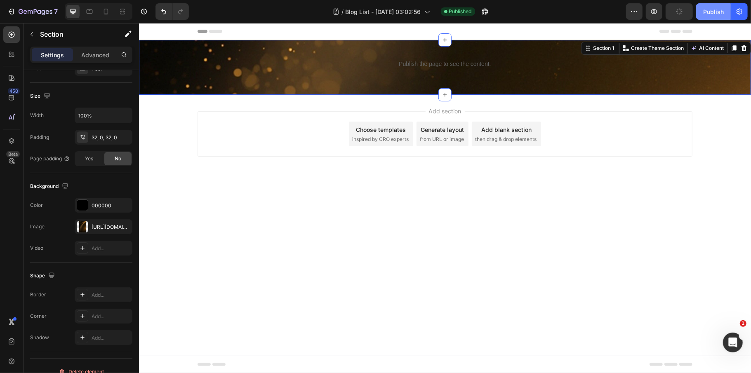
click at [700, 10] on button "Publish" at bounding box center [713, 11] width 35 height 17
click at [235, 76] on div "Publish the page to see the content. Custom Code Row" at bounding box center [445, 67] width 612 height 28
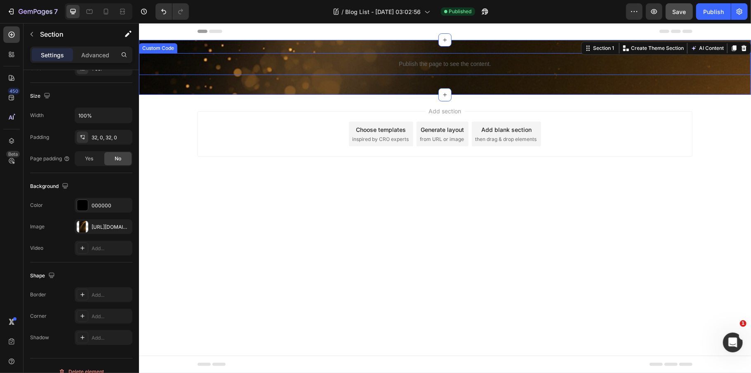
click at [243, 57] on div "Publish the page to see the content." at bounding box center [445, 64] width 612 height 22
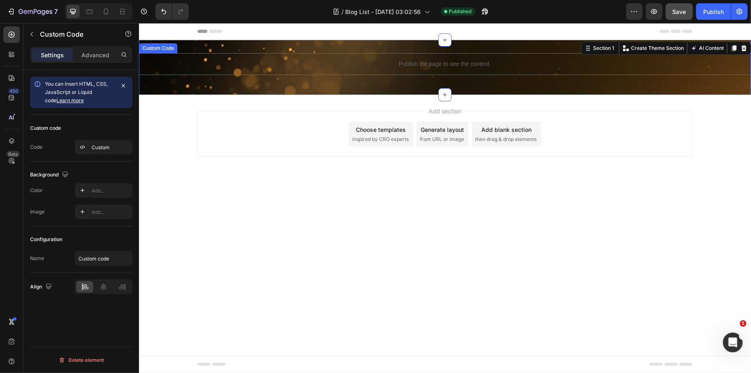
scroll to position [0, 0]
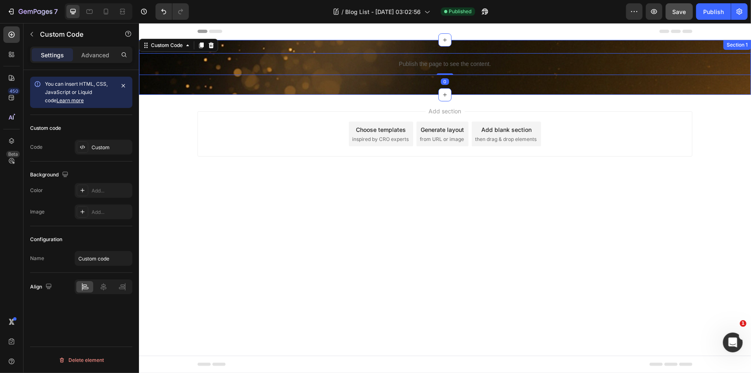
click at [311, 84] on div "Publish the page to see the content. Custom Code 0 Row Section 1" at bounding box center [445, 67] width 612 height 55
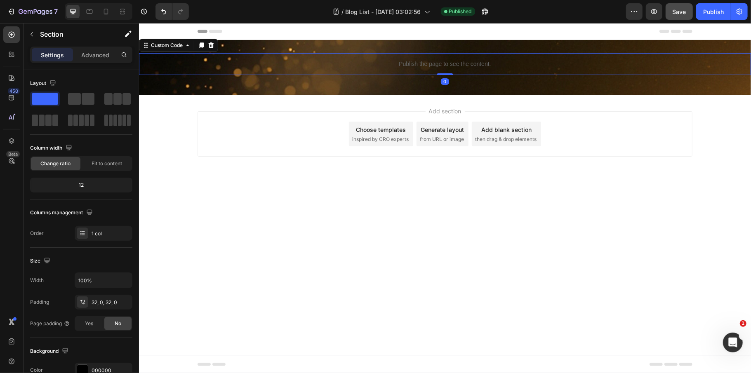
click at [320, 71] on div "Publish the page to see the content." at bounding box center [445, 64] width 612 height 22
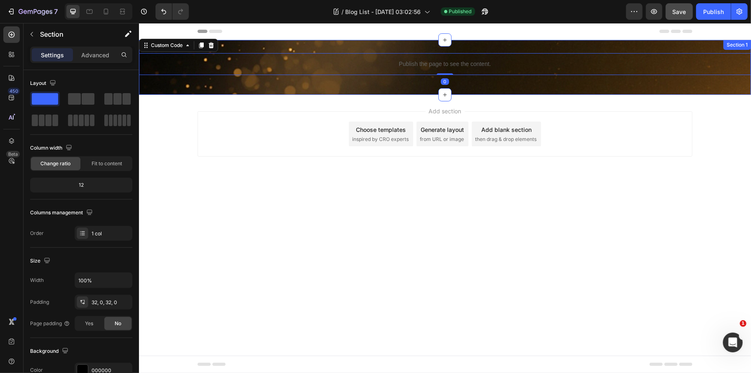
click at [293, 89] on div "Publish the page to see the content. Custom Code 0 Row Section 1" at bounding box center [445, 67] width 612 height 55
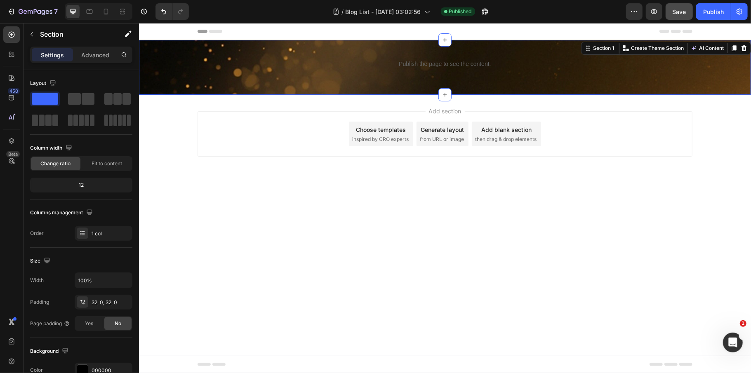
click at [549, 218] on body "Header Publish the page to see the content. Custom Code Row Section 1 Create Th…" at bounding box center [445, 198] width 612 height 350
click at [225, 84] on div "Publish the page to see the content. Custom Code Row Section 1" at bounding box center [445, 67] width 612 height 55
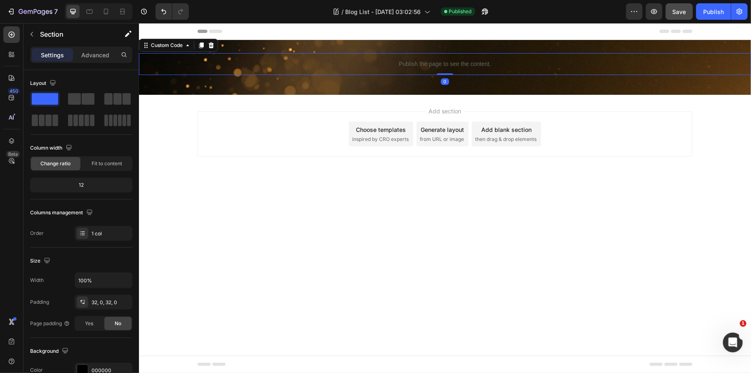
click at [235, 71] on div "Publish the page to see the content." at bounding box center [445, 64] width 612 height 22
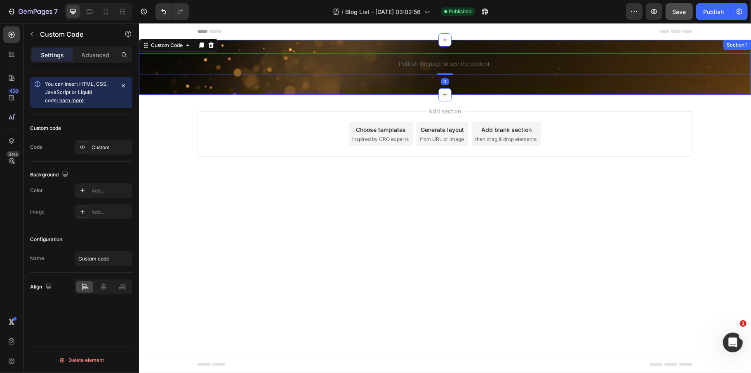
click at [235, 81] on div "Publish the page to see the content. Custom Code 0 Row" at bounding box center [445, 67] width 612 height 28
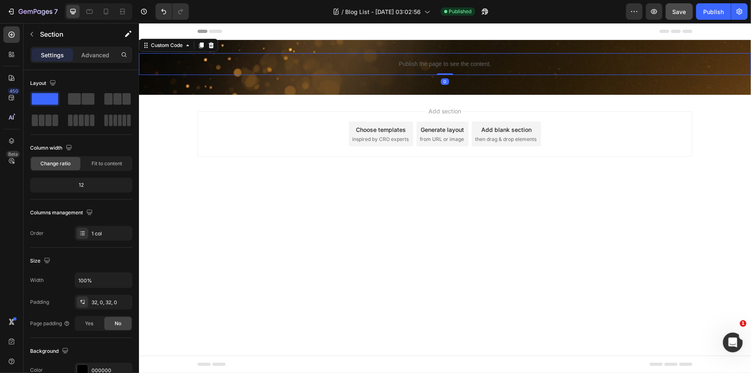
click at [399, 69] on div "Publish the page to see the content." at bounding box center [445, 64] width 612 height 22
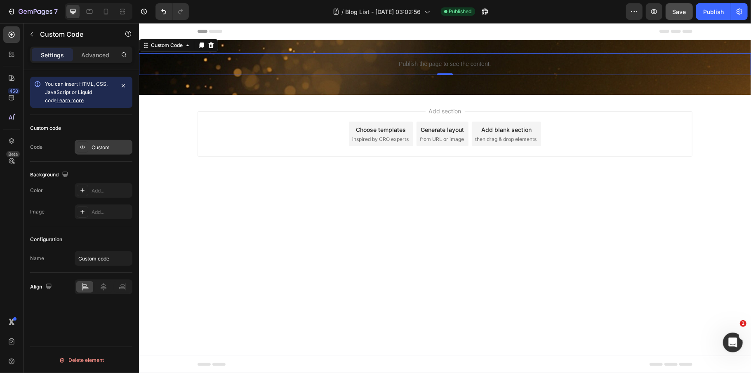
click at [111, 147] on div "Custom" at bounding box center [111, 147] width 39 height 7
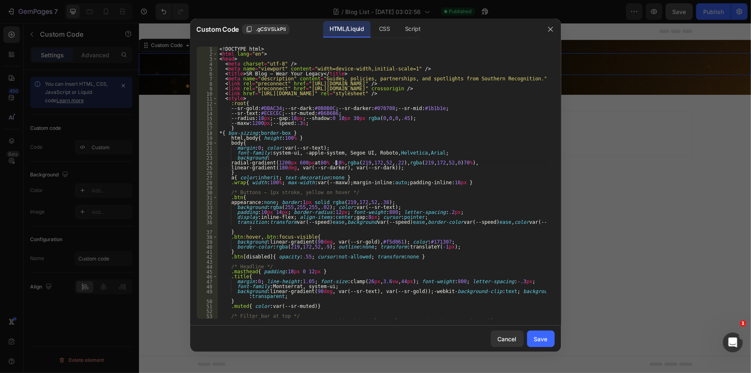
click at [335, 162] on div "<! DOCTYPE html > < html lang = "en" > < head > < meta charset = "utf-8" /> < m…" at bounding box center [382, 188] width 329 height 283
type textarea "</html>"
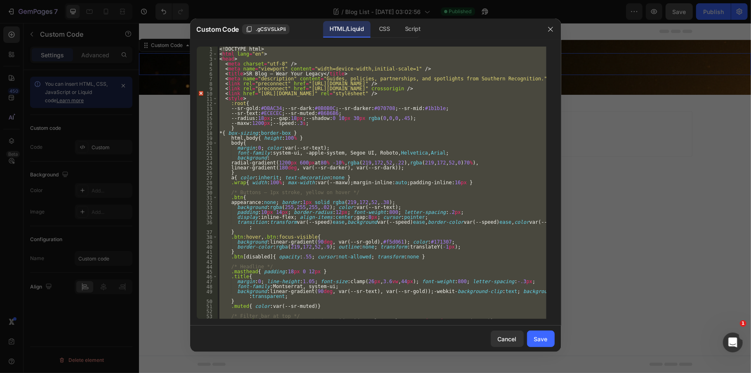
paste textarea
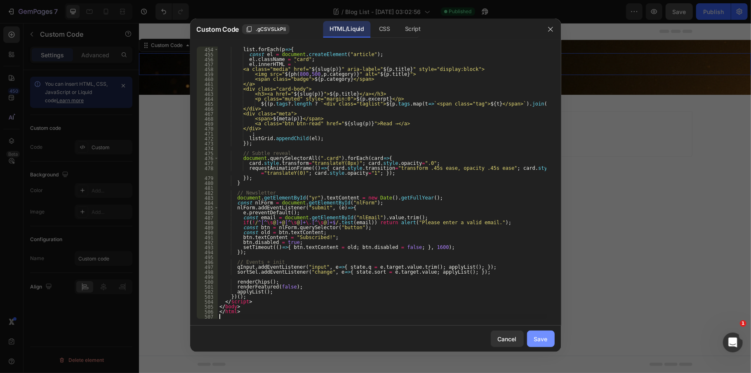
click at [543, 333] on button "Save" at bounding box center [541, 339] width 28 height 17
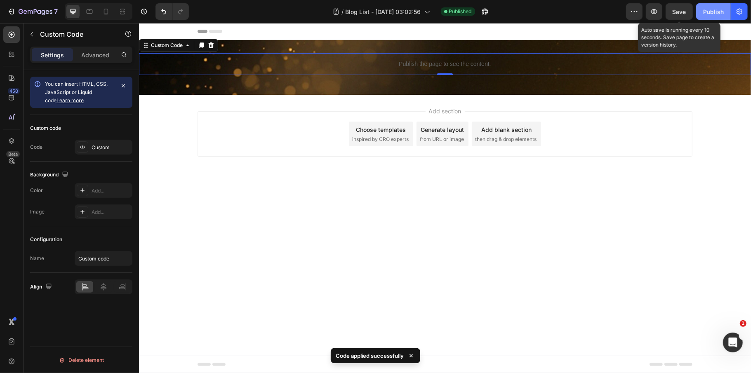
drag, startPoint x: 682, startPoint y: 9, endPoint x: 699, endPoint y: 9, distance: 16.5
click at [683, 9] on span "Save" at bounding box center [680, 11] width 14 height 7
click at [707, 8] on div "Publish" at bounding box center [714, 11] width 21 height 9
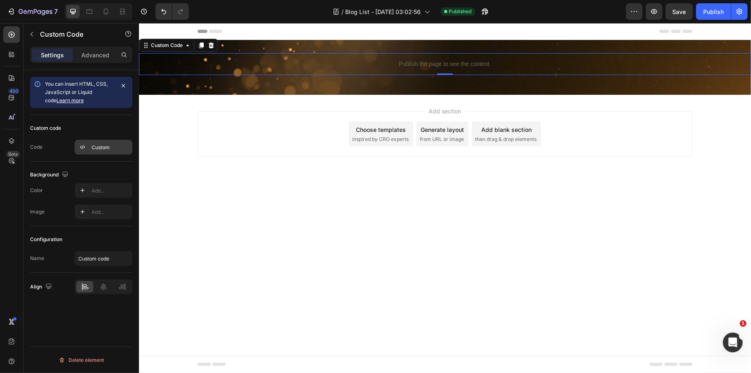
click at [103, 147] on div "Custom" at bounding box center [111, 147] width 39 height 7
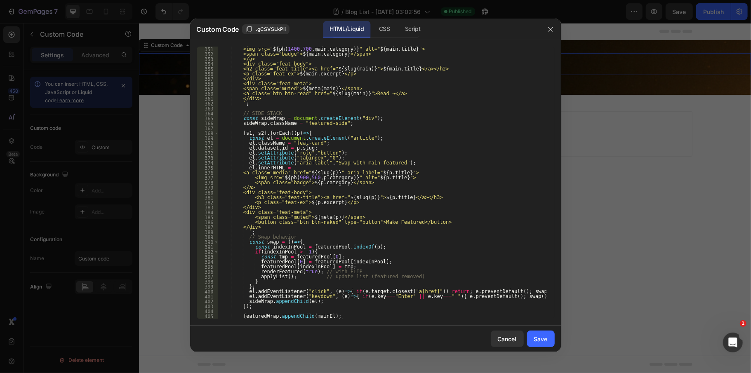
scroll to position [1882, 0]
click at [554, 28] on button "button" at bounding box center [550, 29] width 13 height 13
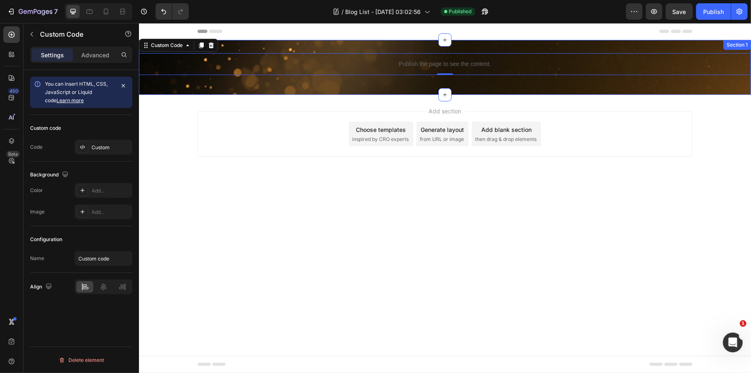
click at [171, 83] on div "Publish the page to see the content. Custom Code 0 Row Section 1" at bounding box center [445, 67] width 612 height 55
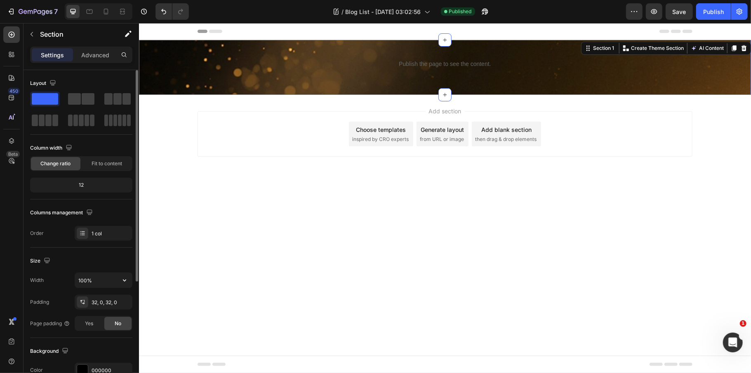
scroll to position [165, 0]
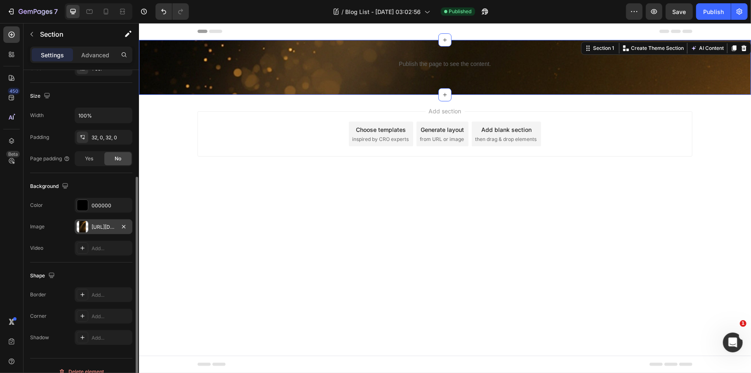
click at [106, 227] on div "[URL][DOMAIN_NAME]" at bounding box center [104, 227] width 24 height 7
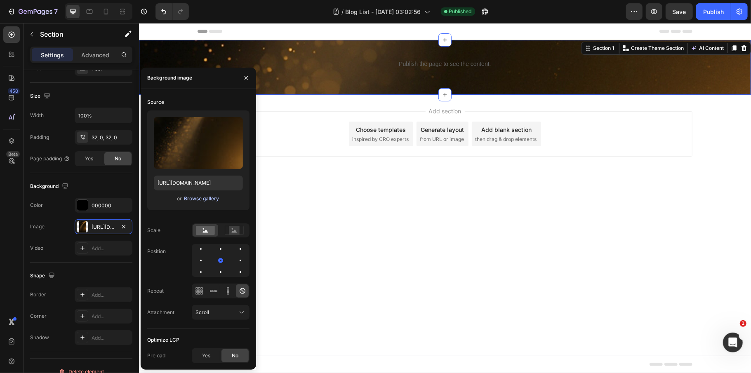
click at [200, 201] on div "Browse gallery" at bounding box center [201, 198] width 35 height 7
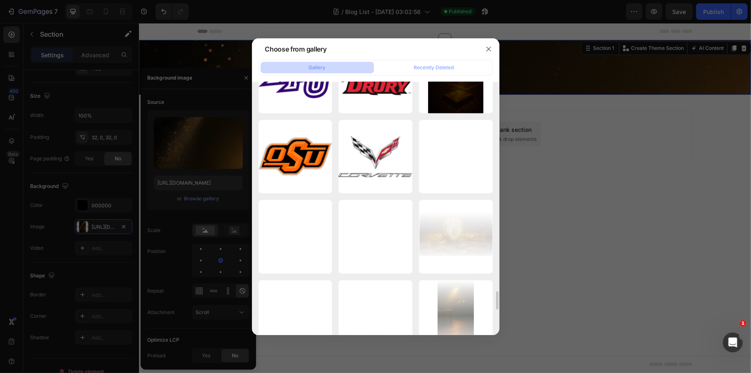
scroll to position [2805, 0]
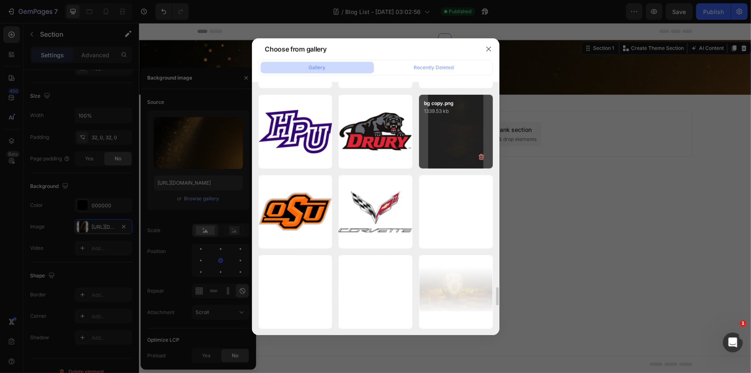
click at [441, 146] on div "bg copy.png 1339.53 kb" at bounding box center [456, 132] width 74 height 74
type input "[URL][DOMAIN_NAME]"
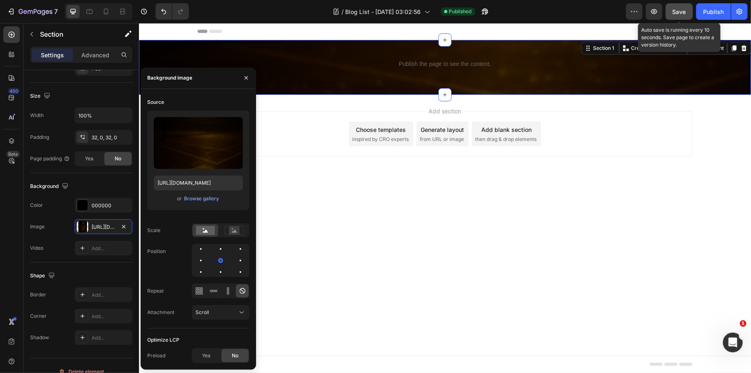
click at [683, 9] on span "Save" at bounding box center [680, 11] width 14 height 7
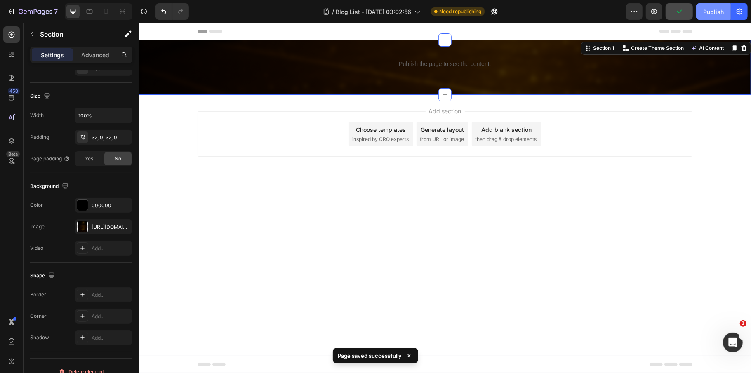
click at [712, 15] on div "Publish" at bounding box center [714, 11] width 21 height 9
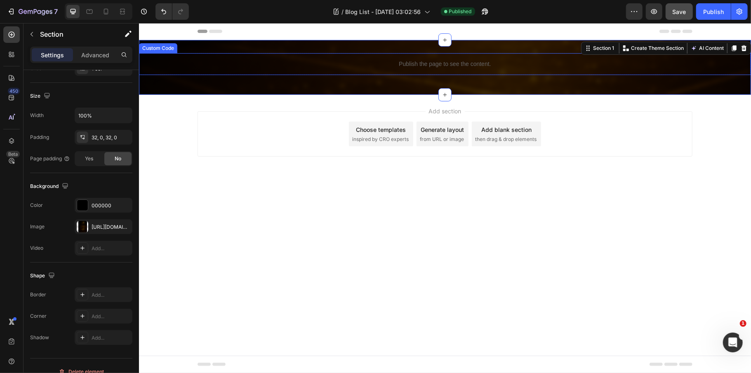
click at [415, 58] on div "Publish the page to see the content." at bounding box center [445, 64] width 612 height 22
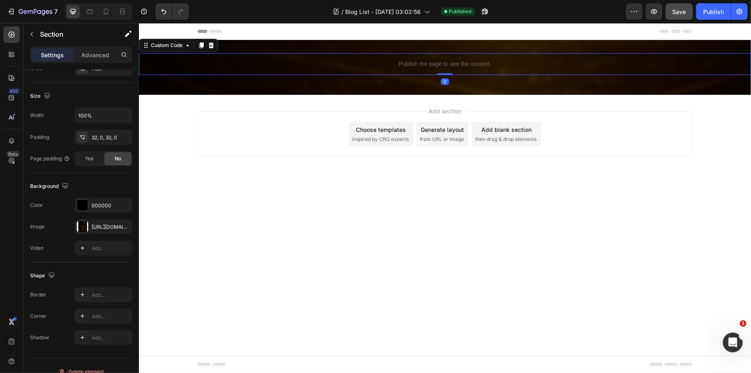
scroll to position [0, 0]
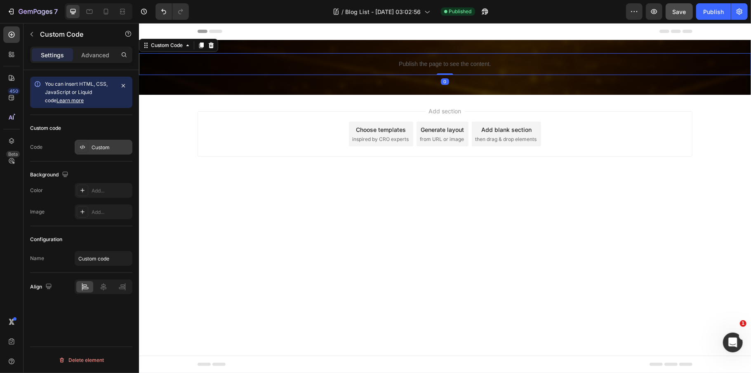
click at [111, 145] on div "Custom" at bounding box center [111, 147] width 39 height 7
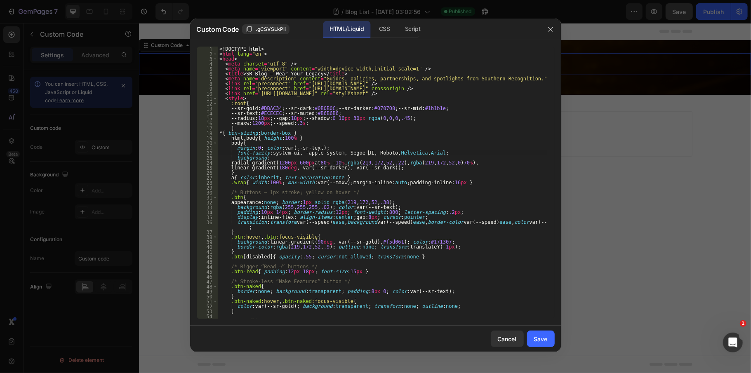
click at [369, 153] on div "<! DOCTYPE html > < html lang = "en" > < head > < meta charset = "utf-8" /> < m…" at bounding box center [382, 188] width 329 height 283
type textarea "</html>"
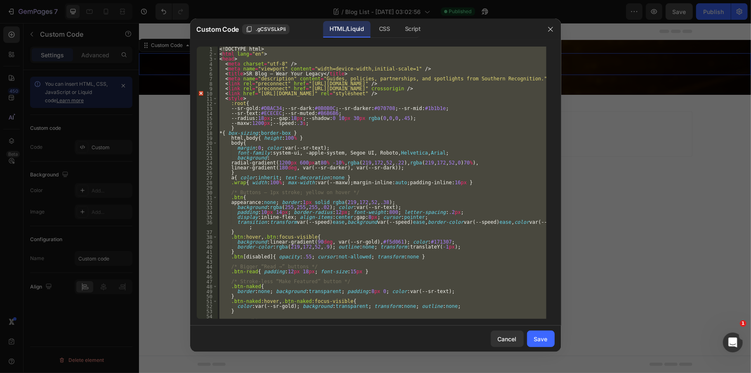
paste textarea
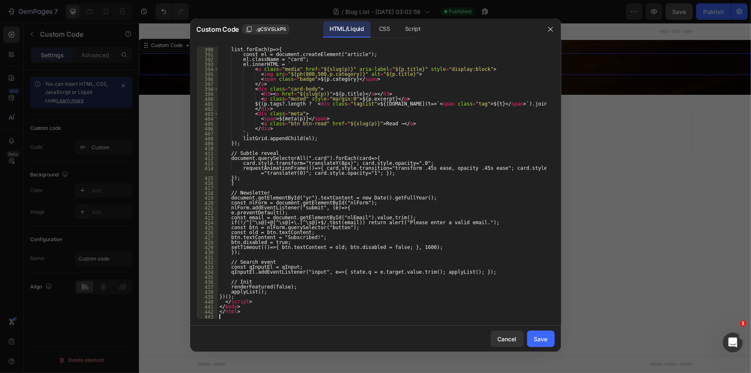
scroll to position [2074, 0]
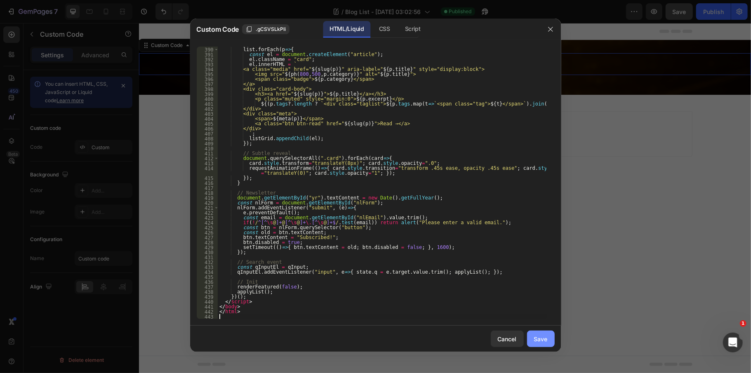
click at [537, 345] on button "Save" at bounding box center [541, 339] width 28 height 17
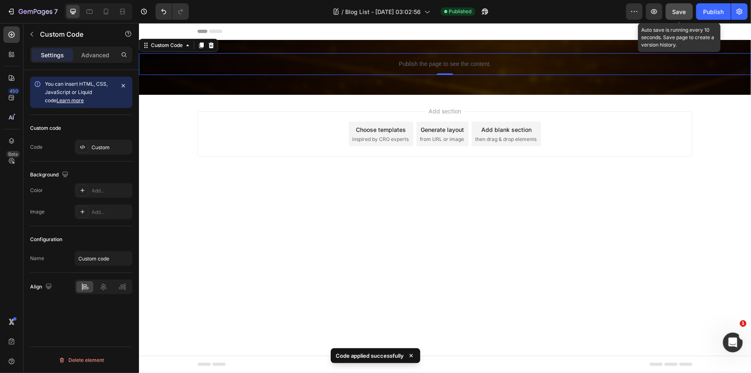
click at [682, 6] on button "Save" at bounding box center [679, 11] width 27 height 17
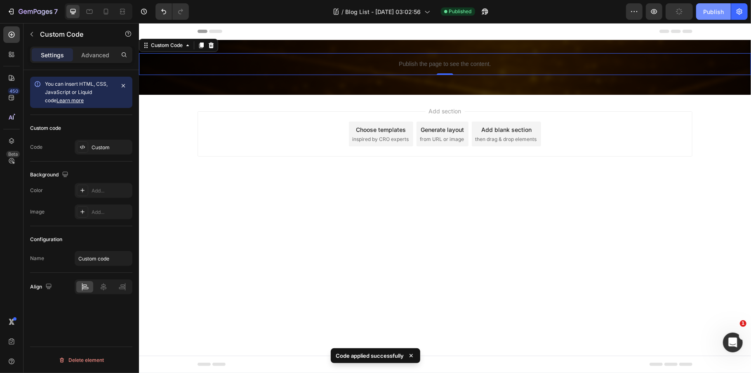
drag, startPoint x: 710, startPoint y: 9, endPoint x: 518, endPoint y: 23, distance: 192.0
click at [710, 9] on div "Publish" at bounding box center [714, 11] width 21 height 9
click at [442, 59] on div "Publish the page to see the content." at bounding box center [445, 64] width 612 height 22
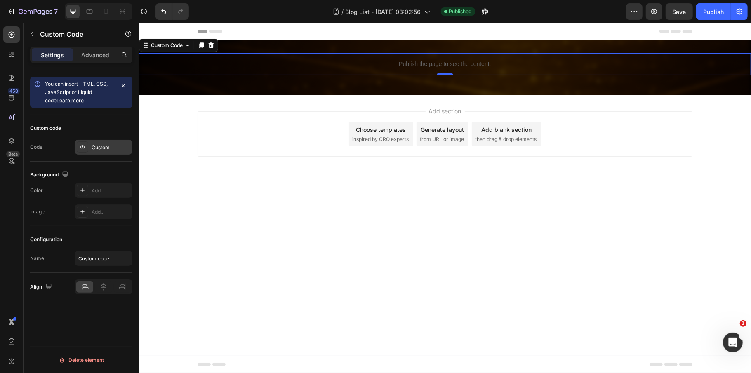
click at [105, 143] on div "Custom" at bounding box center [104, 147] width 58 height 15
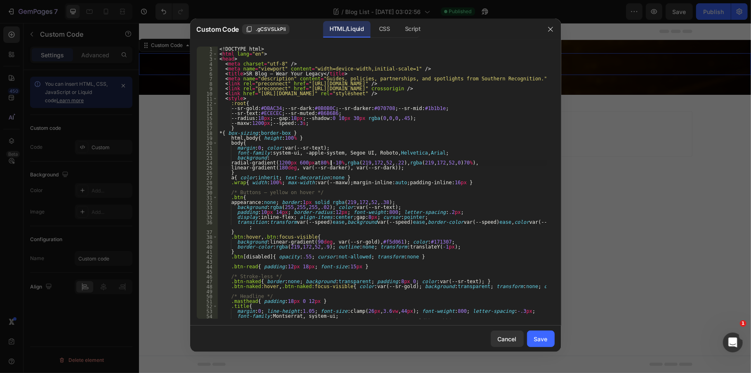
click at [331, 165] on div "<! DOCTYPE html > < html lang = "en" > < head > < meta charset = "utf-8" /> < m…" at bounding box center [382, 191] width 329 height 288
type textarea "</html>"
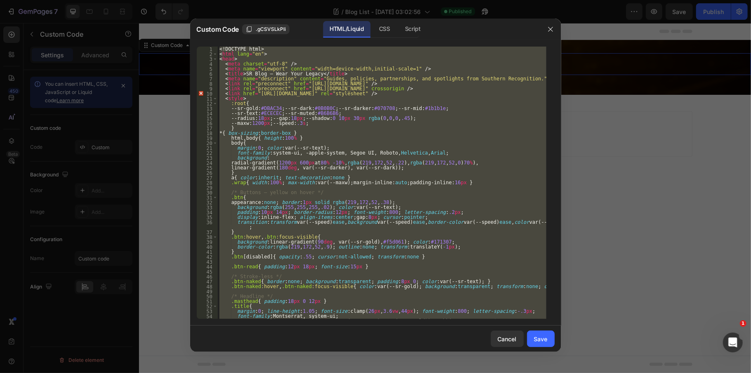
paste textarea
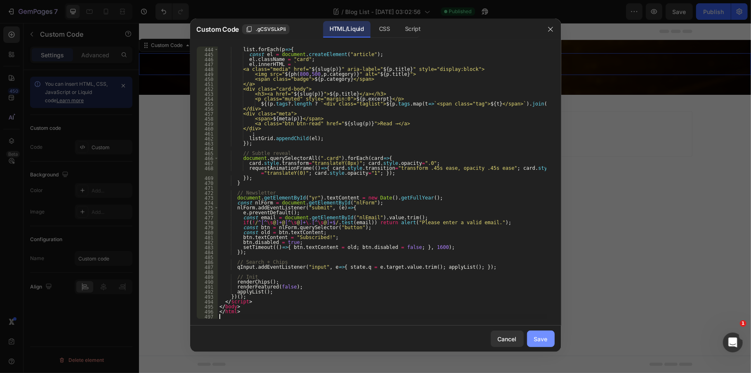
click at [544, 338] on div "Save" at bounding box center [541, 339] width 14 height 9
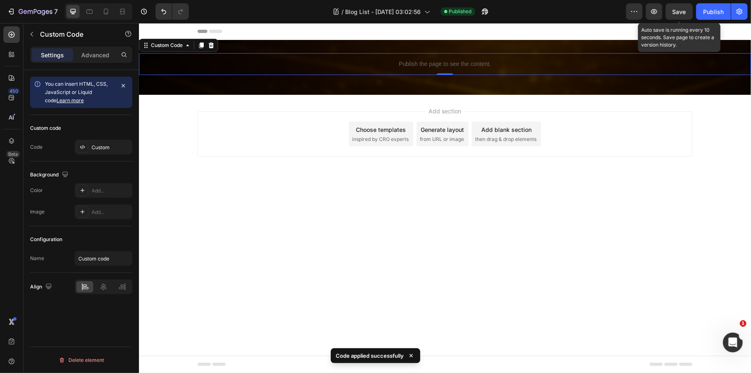
click at [681, 11] on span "Save" at bounding box center [680, 11] width 14 height 7
click at [714, 11] on div "Publish" at bounding box center [714, 11] width 21 height 9
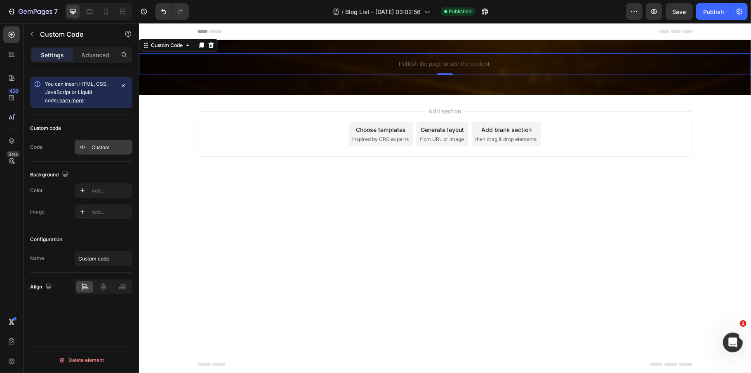
click at [114, 144] on div "Custom" at bounding box center [111, 147] width 39 height 7
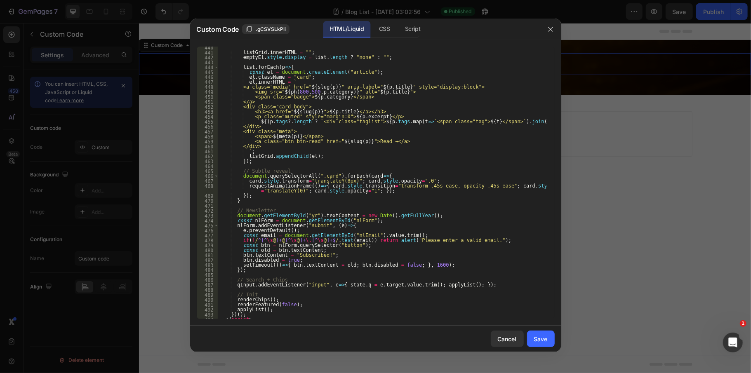
scroll to position [2344, 0]
click at [332, 163] on div "listGrid . innerHTML = "" ; emptyEl . style . display = list . length ? "none" …" at bounding box center [382, 186] width 329 height 283
type textarea "</html>"
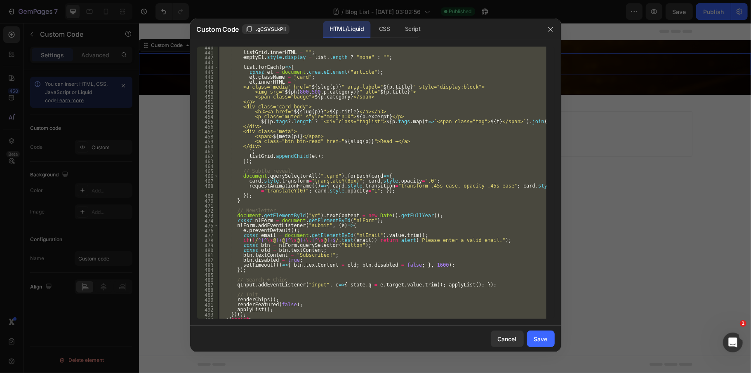
paste textarea
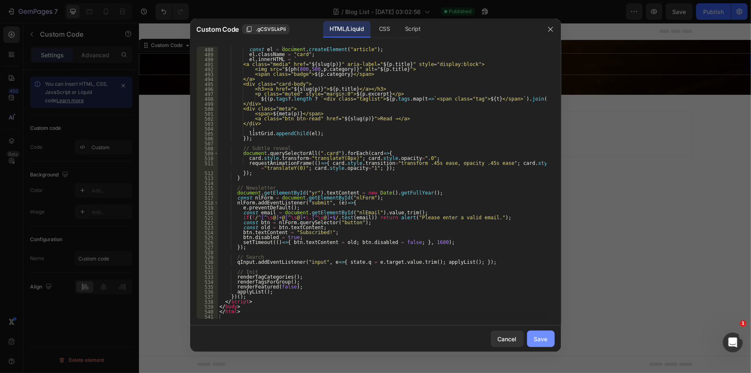
click at [531, 334] on button "Save" at bounding box center [541, 339] width 28 height 17
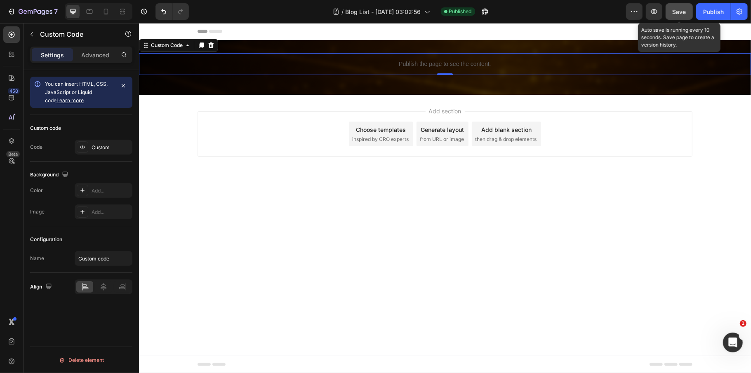
click at [675, 14] on span "Save" at bounding box center [680, 11] width 14 height 7
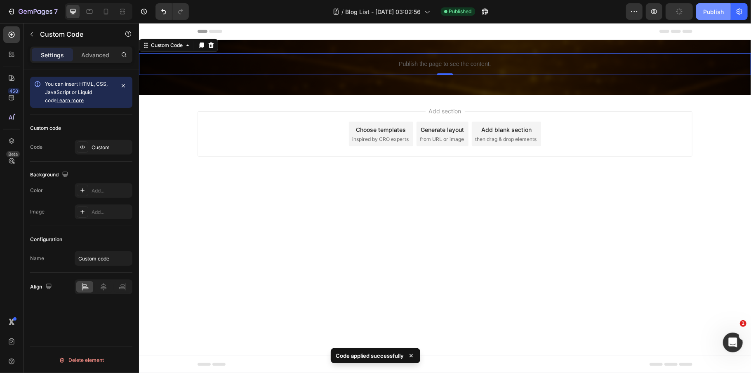
click at [713, 14] on div "Publish" at bounding box center [714, 11] width 21 height 9
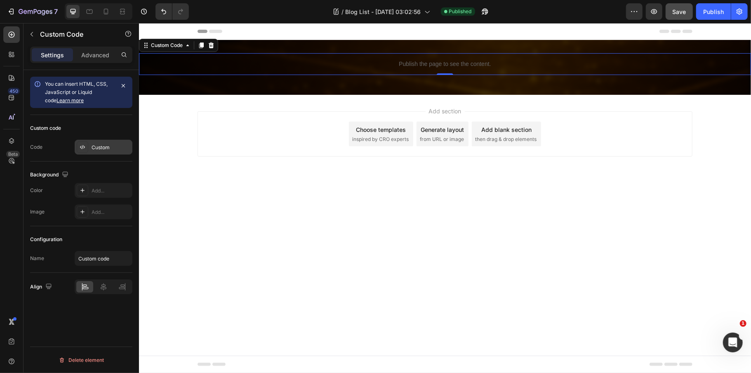
click at [98, 145] on div "Custom" at bounding box center [111, 147] width 39 height 7
